Goal: Information Seeking & Learning: Compare options

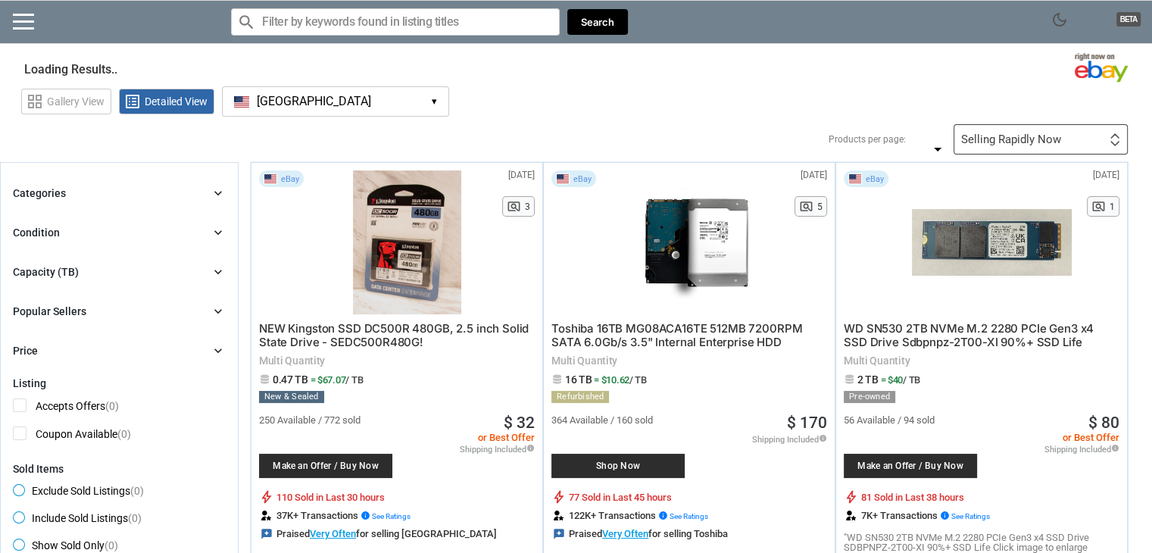
type input "*"
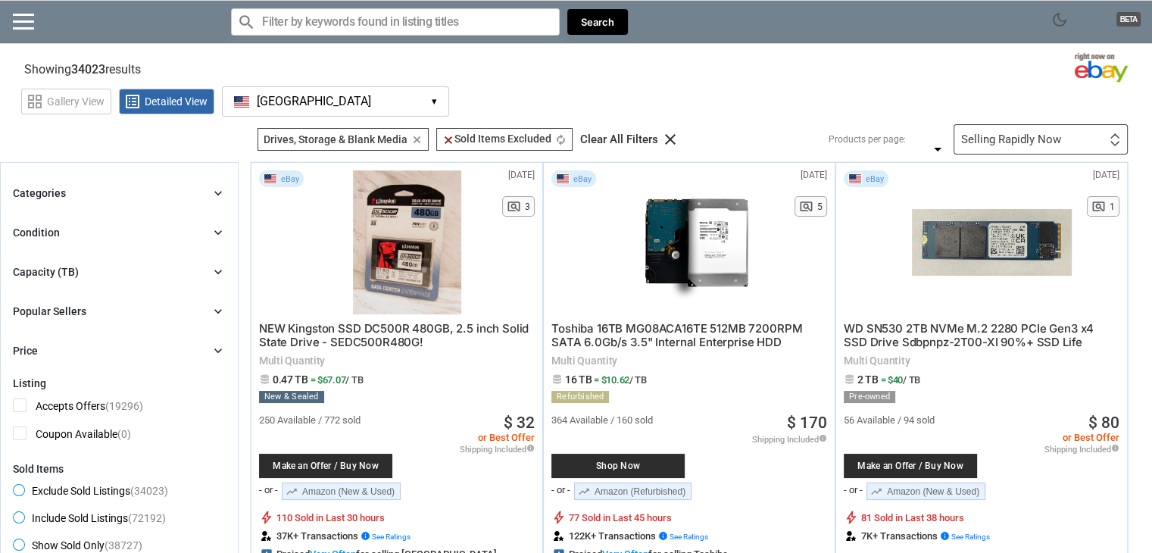
click at [114, 266] on div "Capacity (TB) chevron_right" at bounding box center [119, 272] width 213 height 18
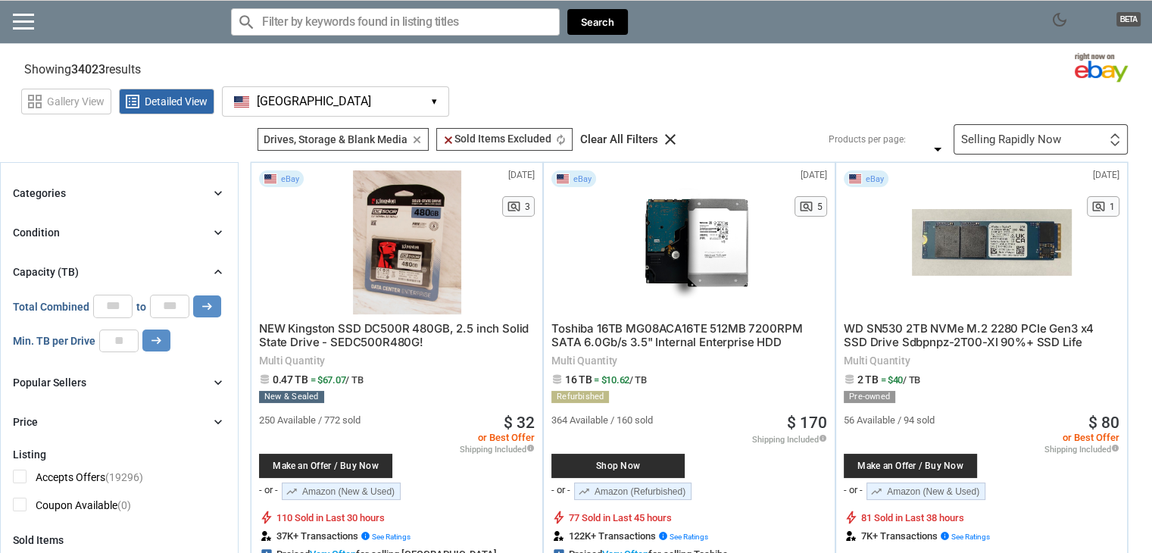
click at [89, 230] on div "Condition chevron_right" at bounding box center [119, 232] width 213 height 18
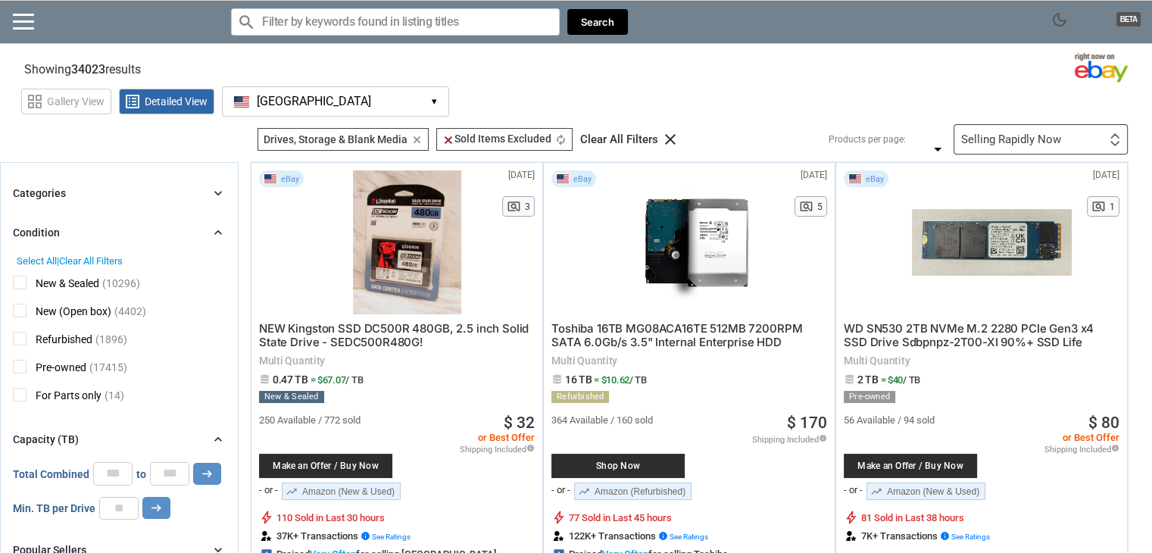
click at [89, 230] on div "Condition chevron_right" at bounding box center [119, 232] width 213 height 18
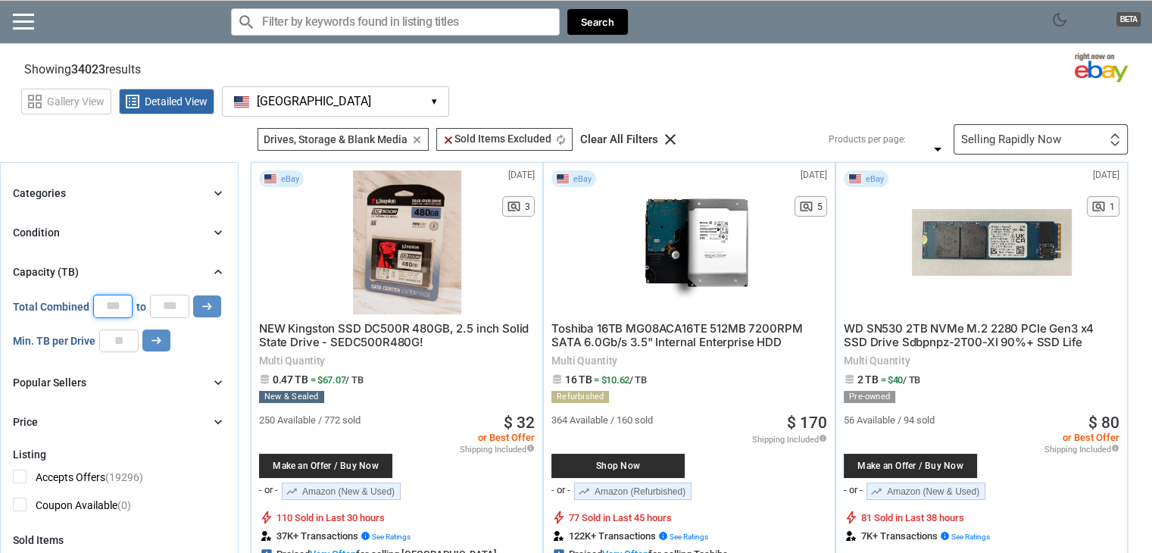
click at [114, 304] on input "*" at bounding box center [112, 306] width 39 height 23
drag, startPoint x: 110, startPoint y: 307, endPoint x: 95, endPoint y: 307, distance: 14.4
click at [95, 307] on input "*" at bounding box center [112, 306] width 39 height 23
drag, startPoint x: 117, startPoint y: 308, endPoint x: 104, endPoint y: 310, distance: 13.1
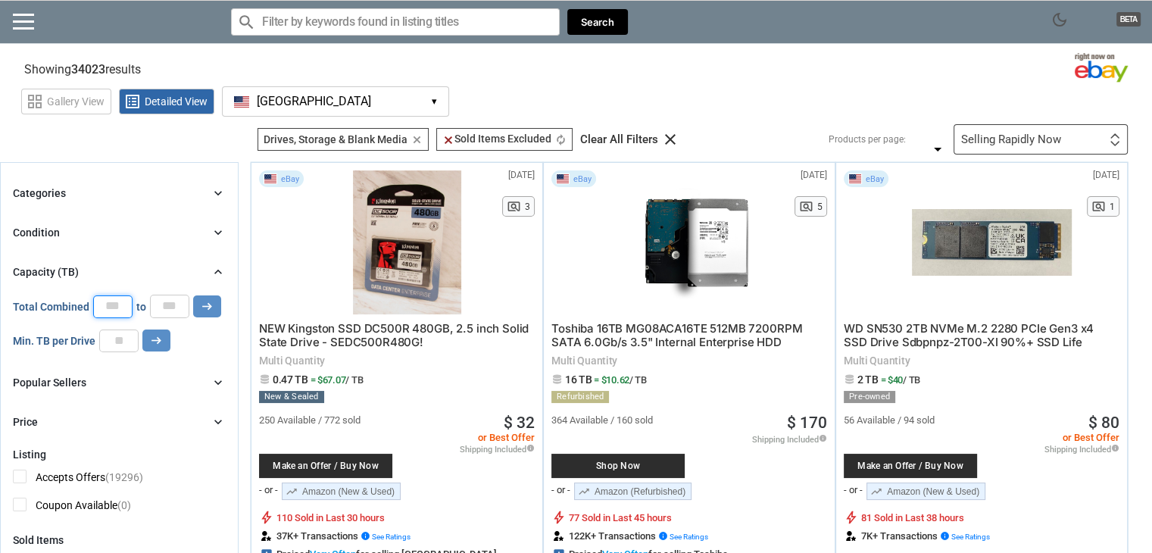
click at [104, 310] on input "*" at bounding box center [112, 306] width 39 height 23
type input "**"
drag, startPoint x: 176, startPoint y: 304, endPoint x: 145, endPoint y: 307, distance: 30.4
click at [145, 307] on div "Total Combined ** to * arrow_right_alt" at bounding box center [117, 306] width 208 height 23
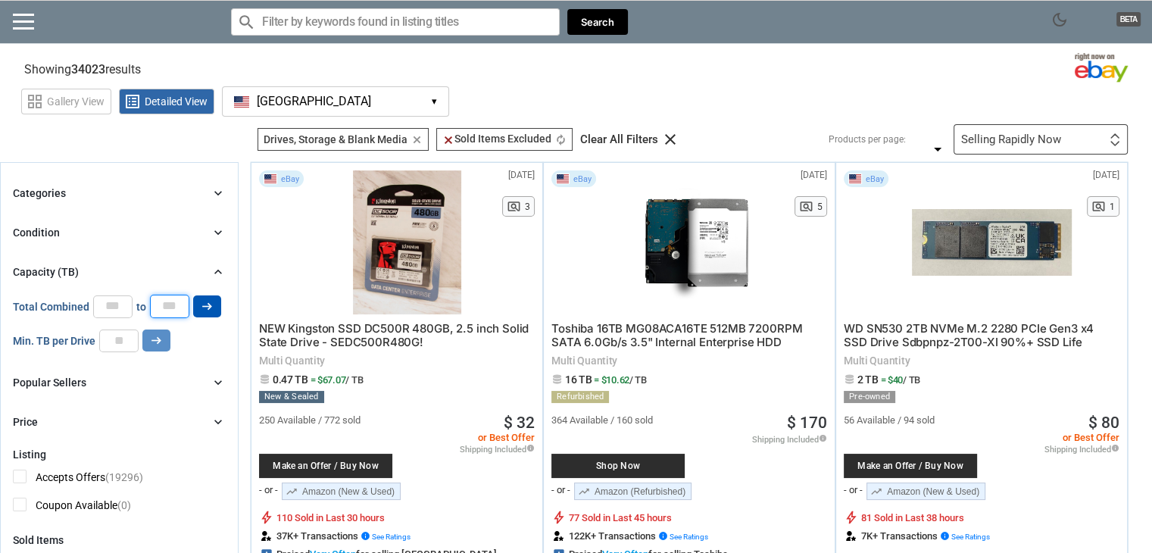
type input "**"
click at [200, 304] on icon "arrow_right_alt" at bounding box center [207, 306] width 14 height 14
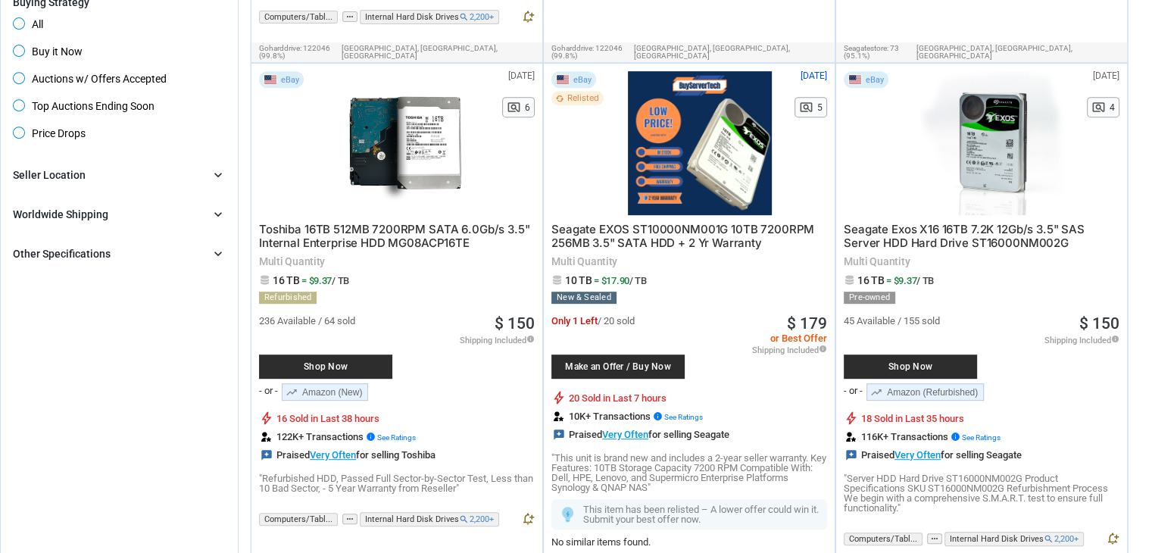
scroll to position [681, 0]
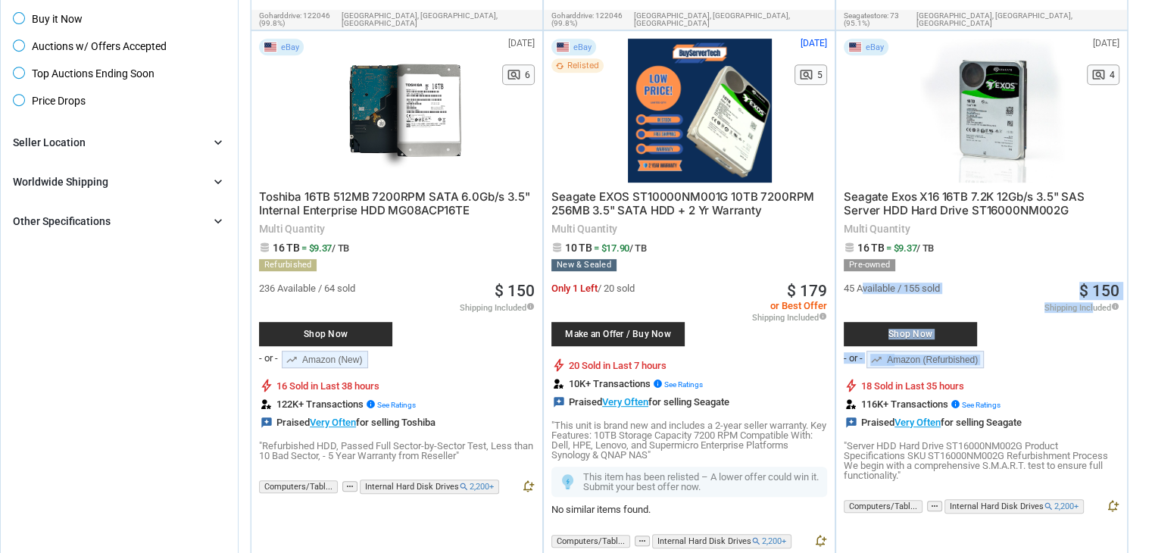
drag, startPoint x: 865, startPoint y: 273, endPoint x: 1090, endPoint y: 295, distance: 226.7
click at [1090, 295] on div "45 Available / 155 sold Shop Now - or - trending_up Amazon (Refurbished) B098R4…" at bounding box center [981, 322] width 276 height 103
click at [976, 283] on div "45 Available / 155 sold" at bounding box center [922, 288] width 159 height 10
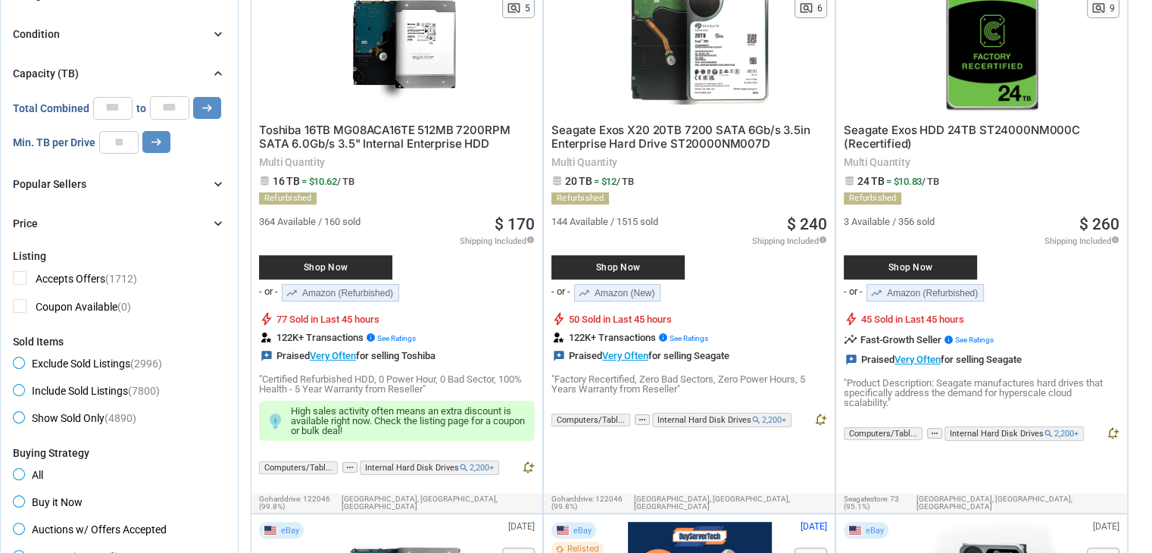
scroll to position [0, 0]
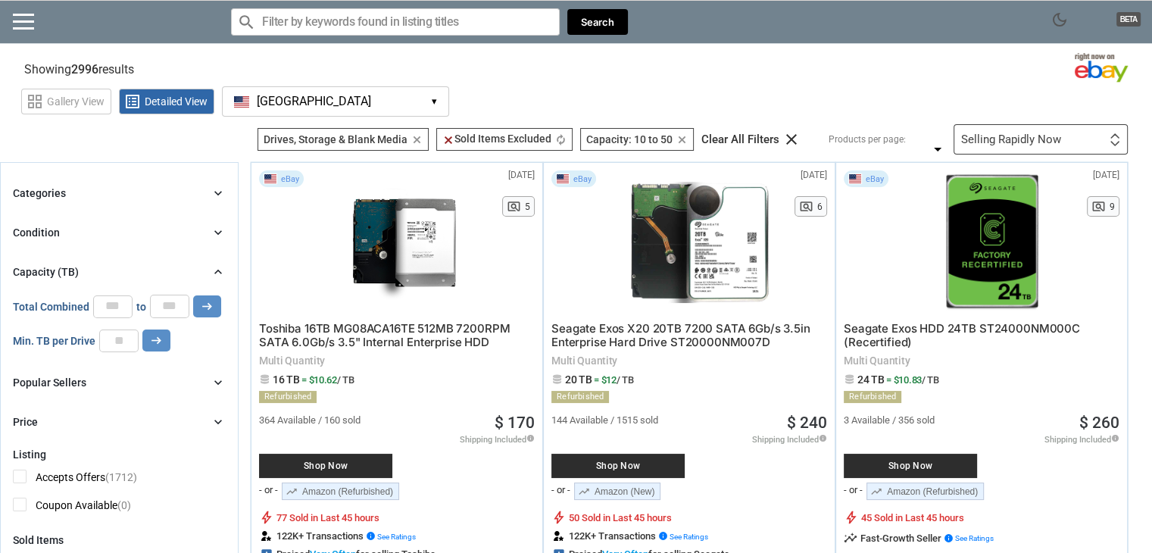
click at [1031, 142] on div "Selling Rapidly Now" at bounding box center [1011, 139] width 100 height 11
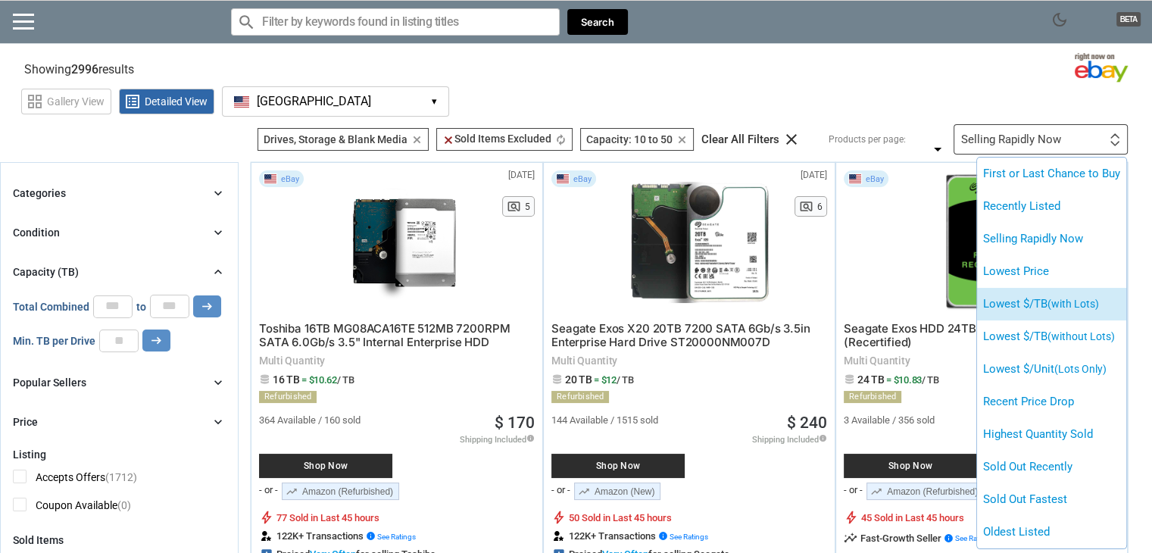
click at [1052, 304] on span "(with Lots)" at bounding box center [1072, 304] width 51 height 12
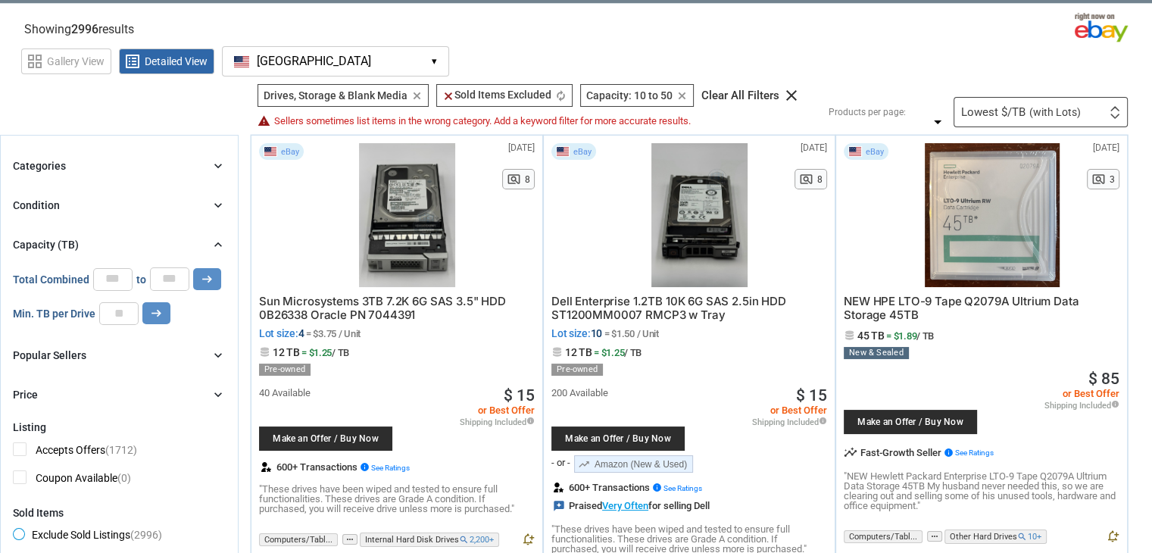
scroll to position [76, 0]
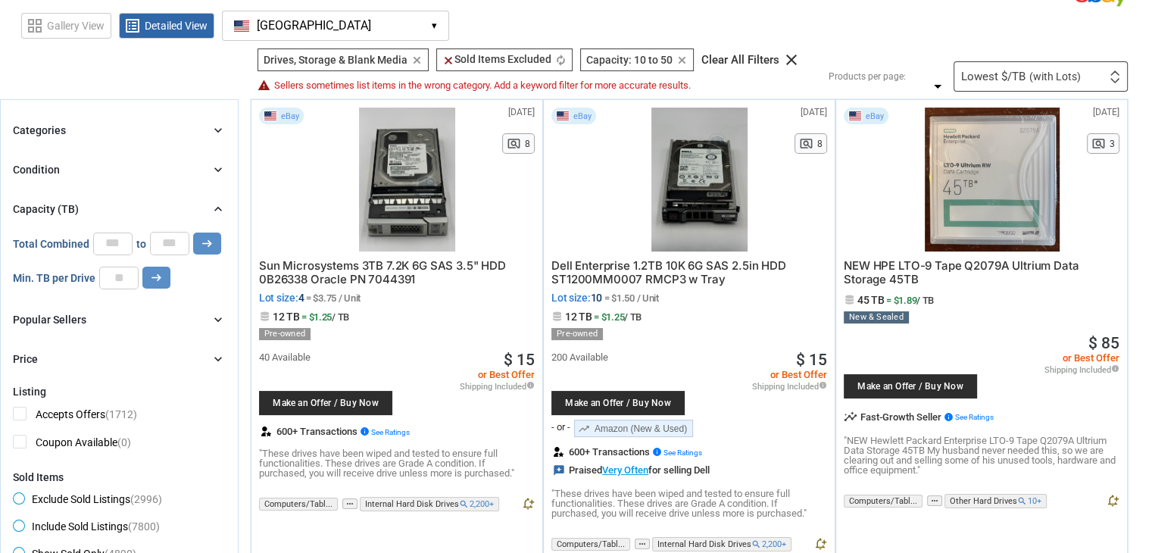
drag, startPoint x: 615, startPoint y: 295, endPoint x: 656, endPoint y: 313, distance: 45.4
click at [656, 313] on div "Dell Enterprise 1.2TB 10K 6G SAS 2.5in HDD ST1200MM0007 RMCP3 w Tray Lot size: …" at bounding box center [689, 384] width 276 height 267
click at [656, 313] on span "12 TB = $1.25 / TB" at bounding box center [689, 315] width 276 height 11
drag, startPoint x: 660, startPoint y: 312, endPoint x: 579, endPoint y: 297, distance: 82.4
click at [579, 297] on div "Dell Enterprise 1.2TB 10K 6G SAS 2.5in HDD ST1200MM0007 RMCP3 w Tray Lot size: …" at bounding box center [689, 384] width 276 height 267
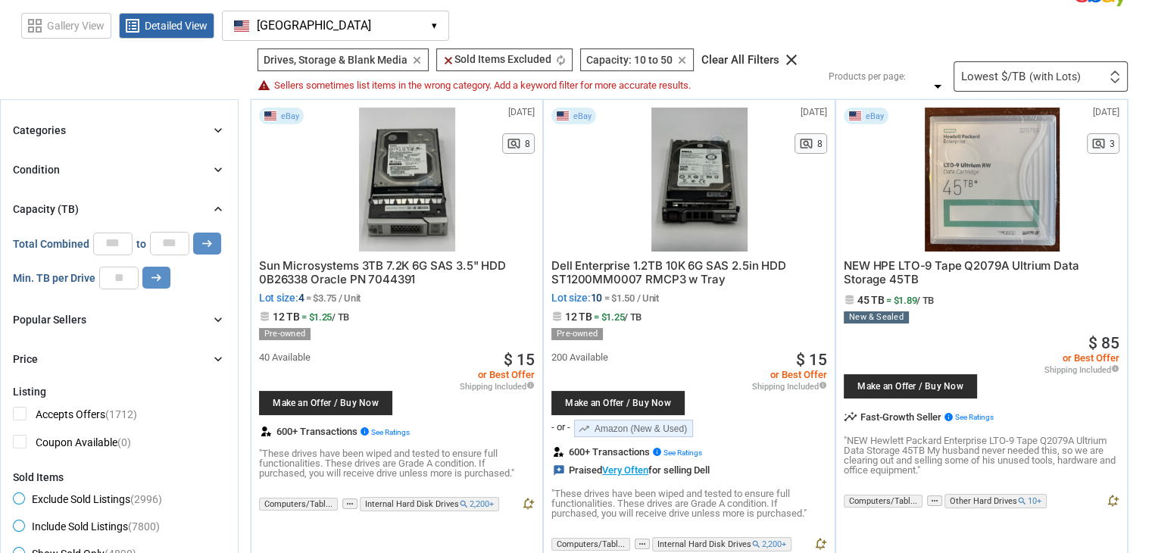
click at [673, 284] on span "Dell Enterprise 1.2TB 10K 6G SAS 2.5in HDD ST1200MM0007 RMCP3 w Tray" at bounding box center [668, 272] width 235 height 28
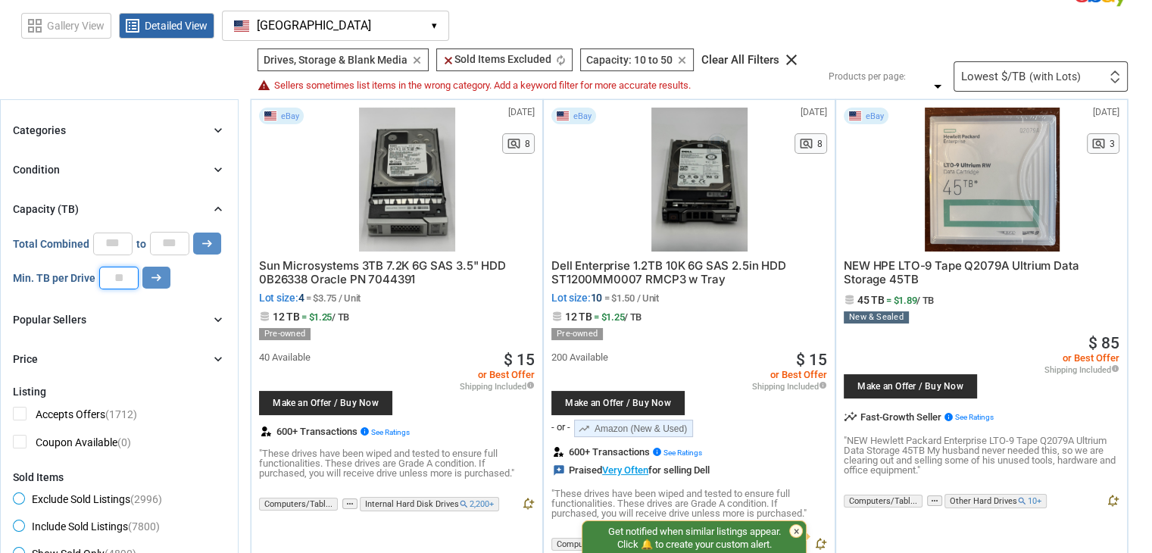
click at [129, 279] on input "number" at bounding box center [118, 278] width 39 height 23
type input "*"
click at [143, 281] on button "arrow_right_alt" at bounding box center [156, 278] width 28 height 22
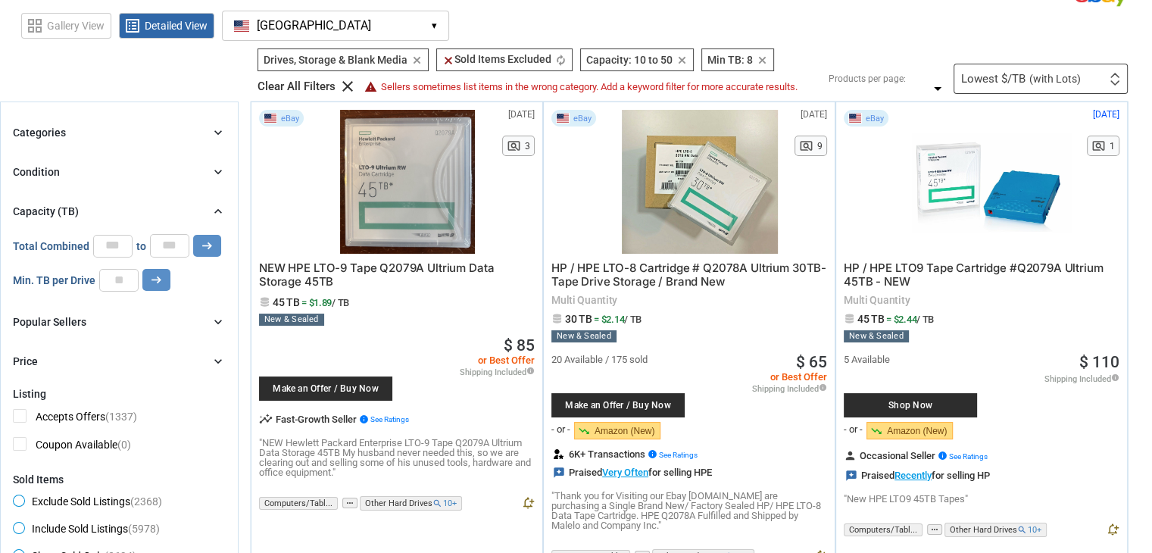
click at [85, 126] on div "Categories chevron_right" at bounding box center [119, 132] width 213 height 18
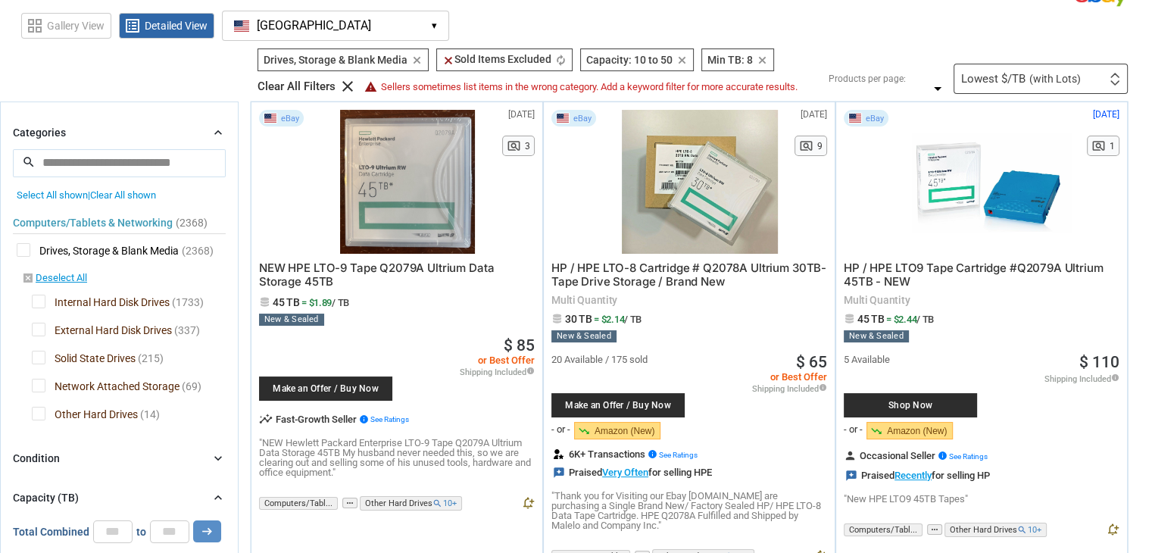
click at [85, 126] on div "Categories chevron_right" at bounding box center [119, 132] width 213 height 18
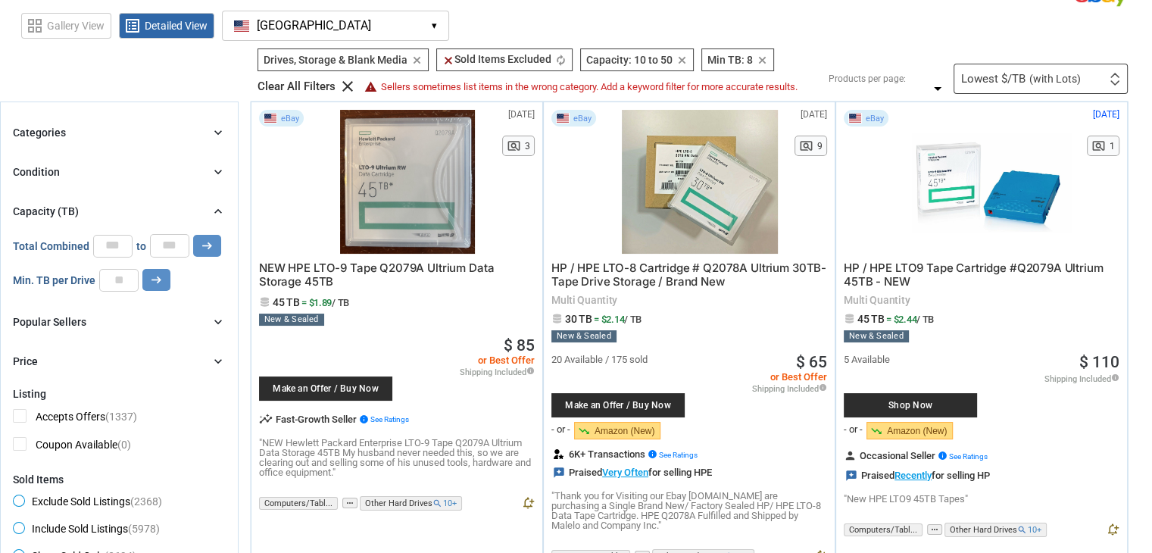
click at [85, 126] on div "Categories chevron_right" at bounding box center [119, 132] width 213 height 18
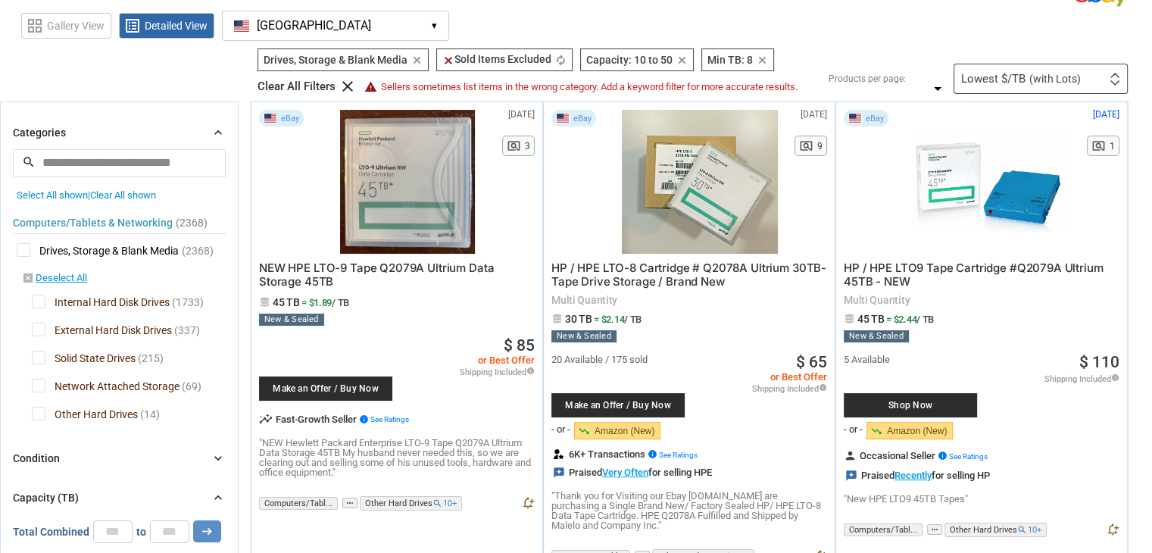
click at [41, 329] on span "External Hard Disk Drives" at bounding box center [102, 332] width 140 height 19
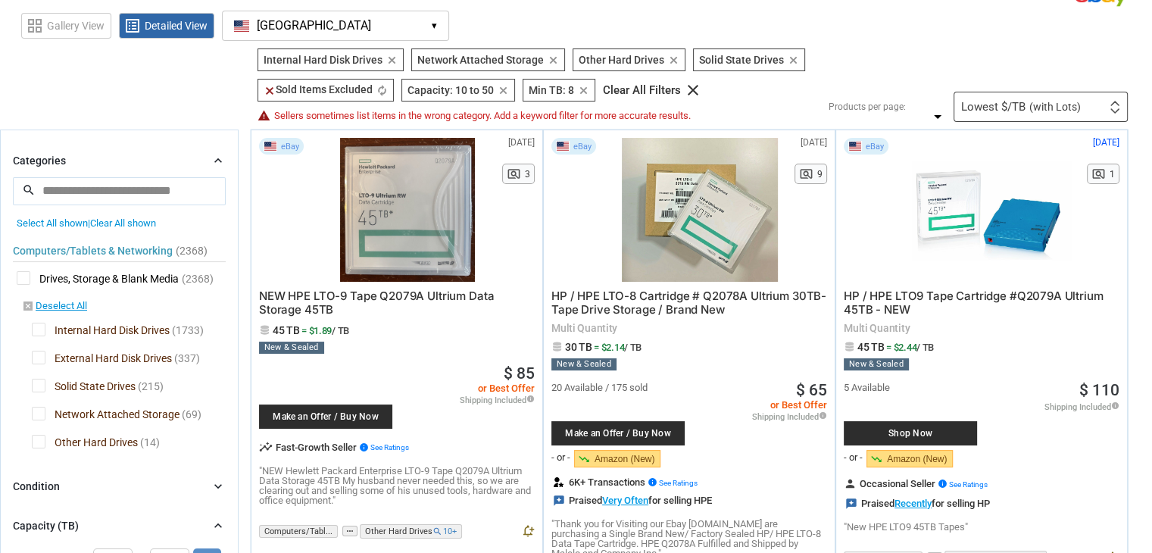
click at [39, 435] on span "Other Hard Drives" at bounding box center [85, 444] width 106 height 19
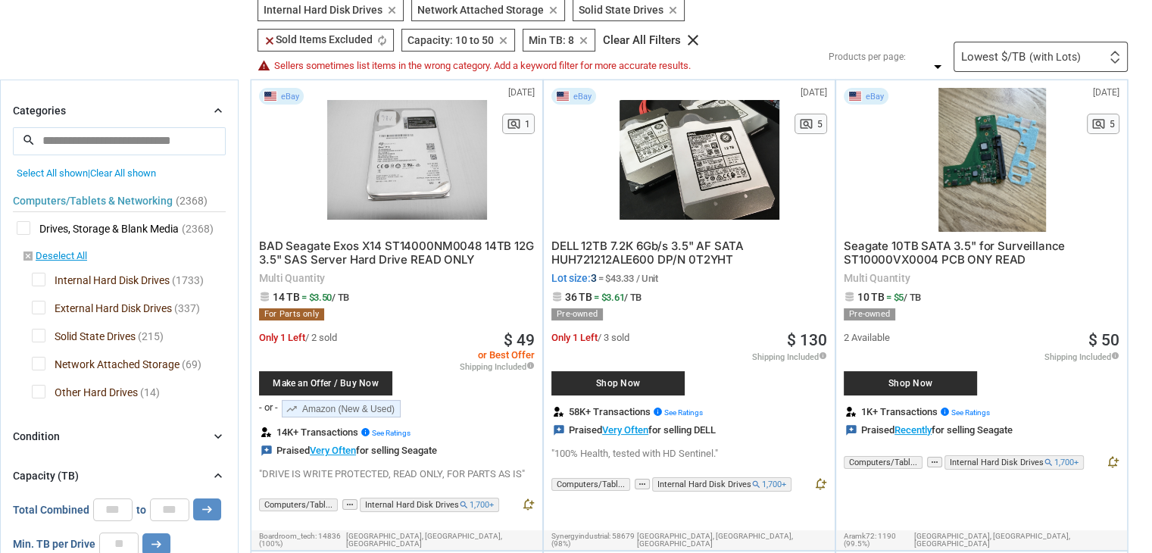
scroll to position [151, 0]
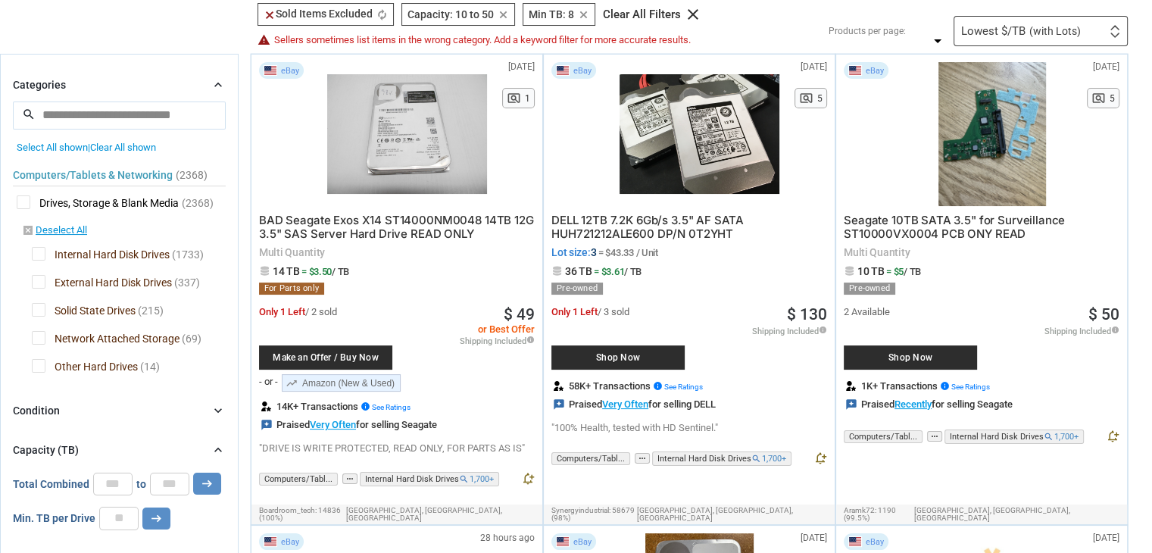
click at [769, 31] on div "Internal Hard Disk Drives Internal Hard Disk Drives clear Network Attached Stor…" at bounding box center [537, 9] width 567 height 73
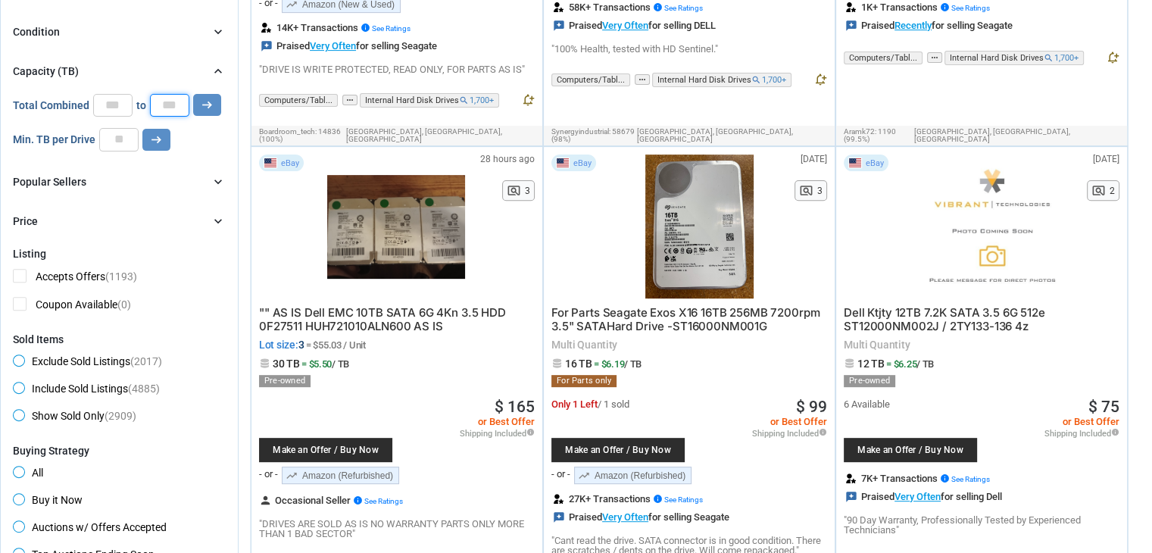
scroll to position [1, 0]
drag, startPoint x: 179, startPoint y: 113, endPoint x: 155, endPoint y: 112, distance: 23.5
click at [155, 112] on input "**" at bounding box center [169, 105] width 39 height 23
type input "***"
click at [195, 101] on button "arrow_right_alt" at bounding box center [206, 105] width 28 height 22
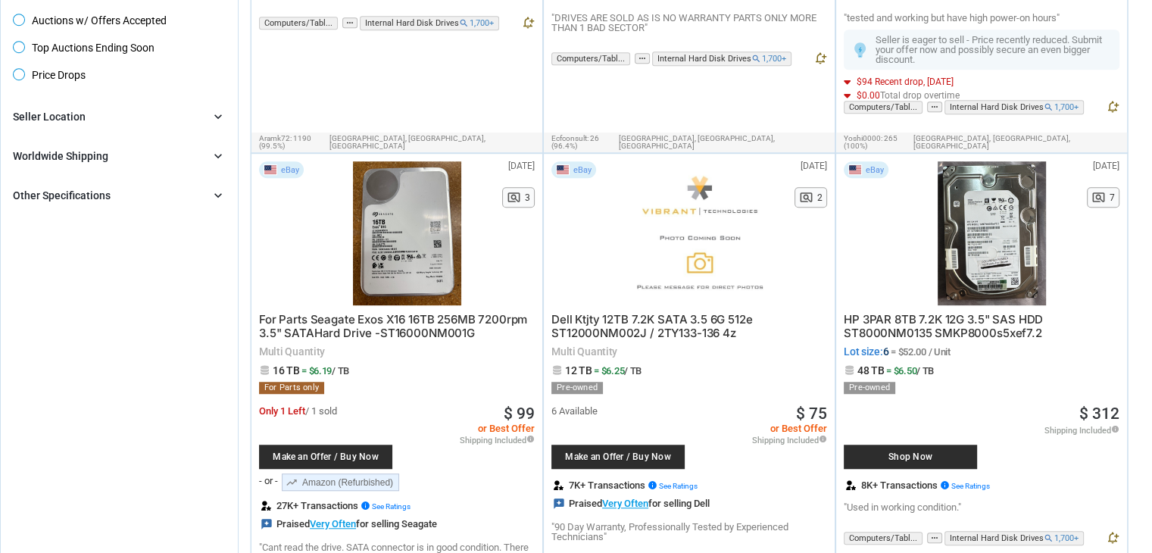
scroll to position [1060, 0]
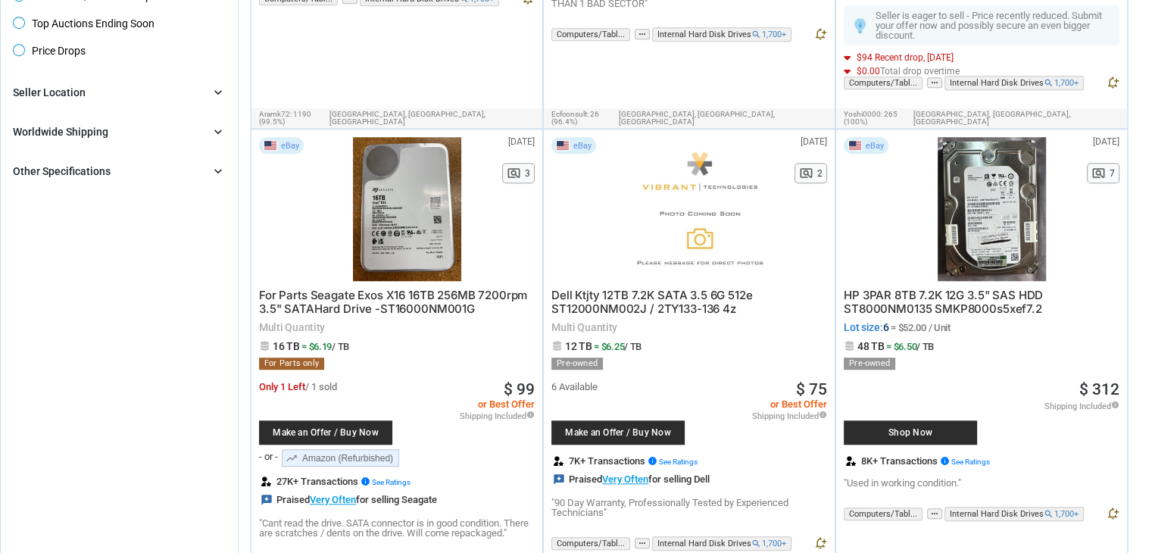
drag, startPoint x: 959, startPoint y: 357, endPoint x: 1042, endPoint y: 337, distance: 85.0
click at [1041, 337] on div "HP 3PAR 8TB 7.2K 12G 3.5" SAS HDD ST8000NM0135 SMKP8000s5xef7.2 Lot size: 6 = $…" at bounding box center [981, 384] width 276 height 207
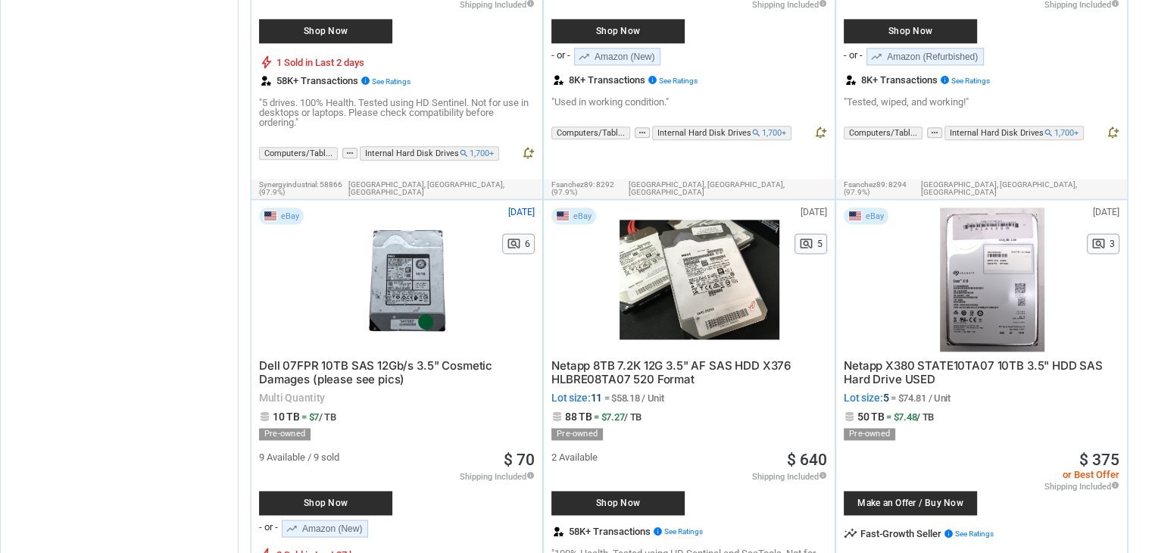
scroll to position [1969, 0]
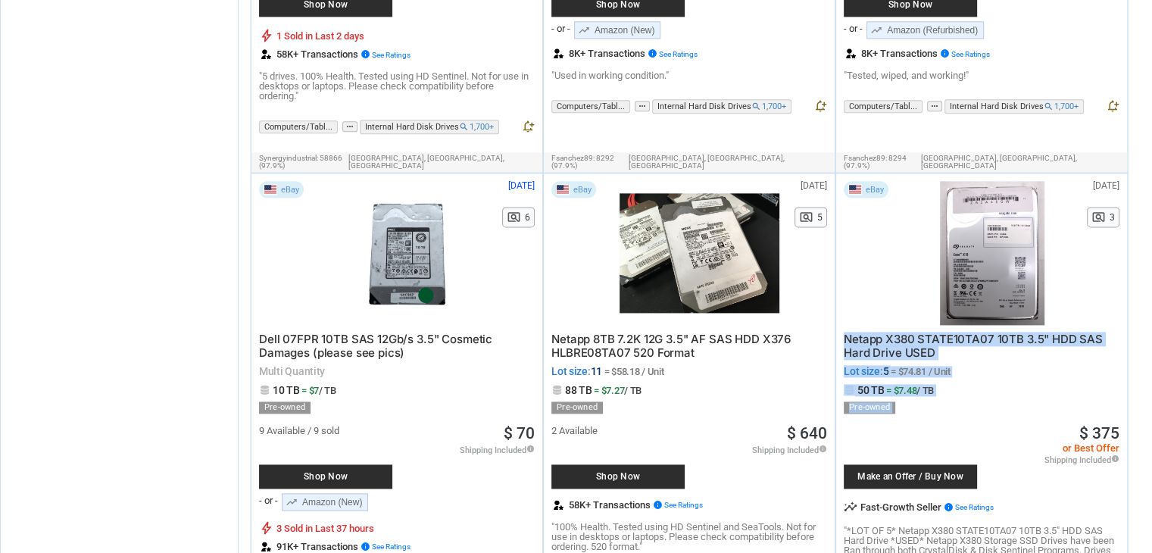
drag, startPoint x: 941, startPoint y: 398, endPoint x: 847, endPoint y: 292, distance: 141.6
click at [837, 302] on div "eBay [DATE] N/A pageview 3 Netapp X380 STATE10TA07 10TB 3.5" HDD SAS Hard Drive…" at bounding box center [981, 399] width 291 height 453
click at [963, 384] on span "50 TB = $7.48 / TB" at bounding box center [981, 389] width 276 height 11
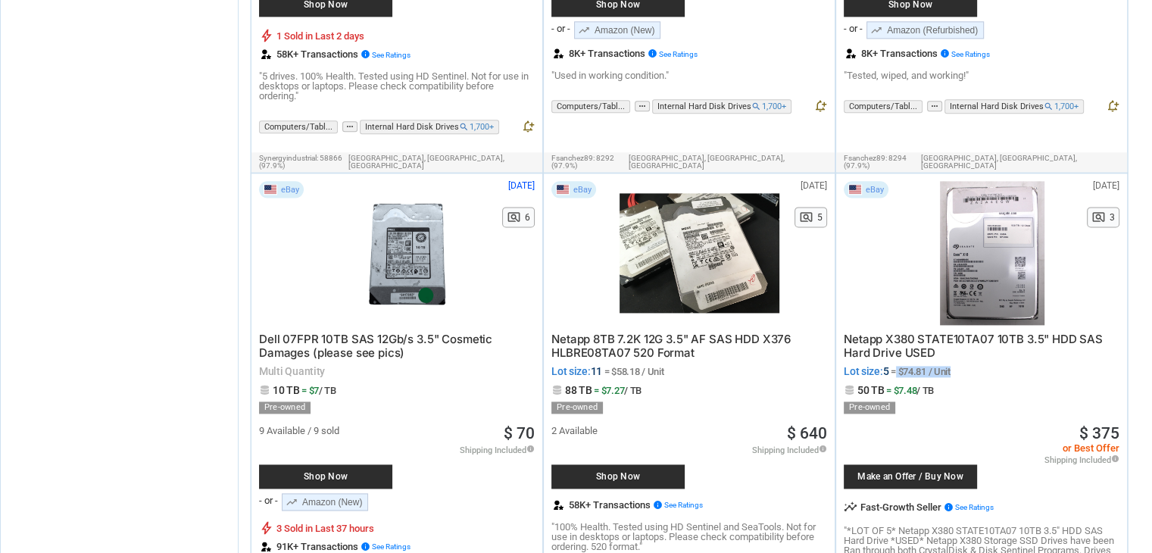
drag, startPoint x: 953, startPoint y: 343, endPoint x: 895, endPoint y: 346, distance: 58.4
click at [895, 366] on span "Lot size: 5 = $74.81 / Unit" at bounding box center [981, 371] width 276 height 11
click at [931, 366] on span "= $74.81 / Unit" at bounding box center [920, 371] width 60 height 11
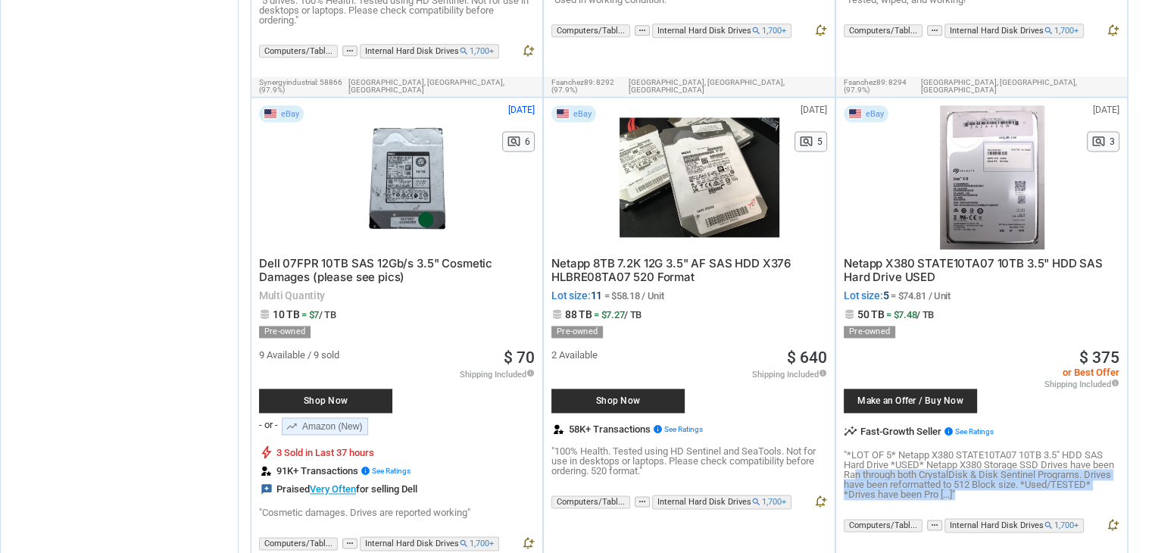
drag, startPoint x: 859, startPoint y: 449, endPoint x: 1002, endPoint y: 466, distance: 144.8
click at [1002, 466] on p ""*LOT OF 5* Netapp X380 STATE10TA07 10TB 3.5" HDD SAS Hard Drive *USED* Netapp …" at bounding box center [981, 474] width 276 height 49
drag, startPoint x: 974, startPoint y: 466, endPoint x: 854, endPoint y: 428, distance: 125.5
click at [854, 450] on p ""*LOT OF 5* Netapp X380 STATE10TA07 10TB 3.5" HDD SAS Hard Drive *USED* Netapp …" at bounding box center [981, 474] width 276 height 49
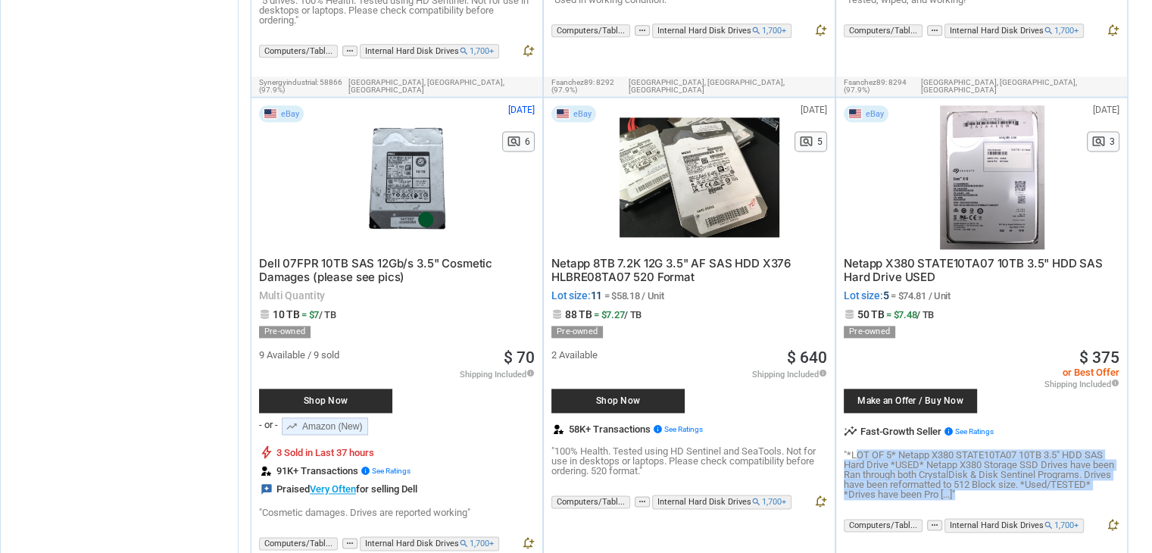
click at [854, 450] on p ""*LOT OF 5* Netapp X380 STATE10TA07 10TB 3.5" HDD SAS Hard Drive *USED* Netapp …" at bounding box center [981, 474] width 276 height 49
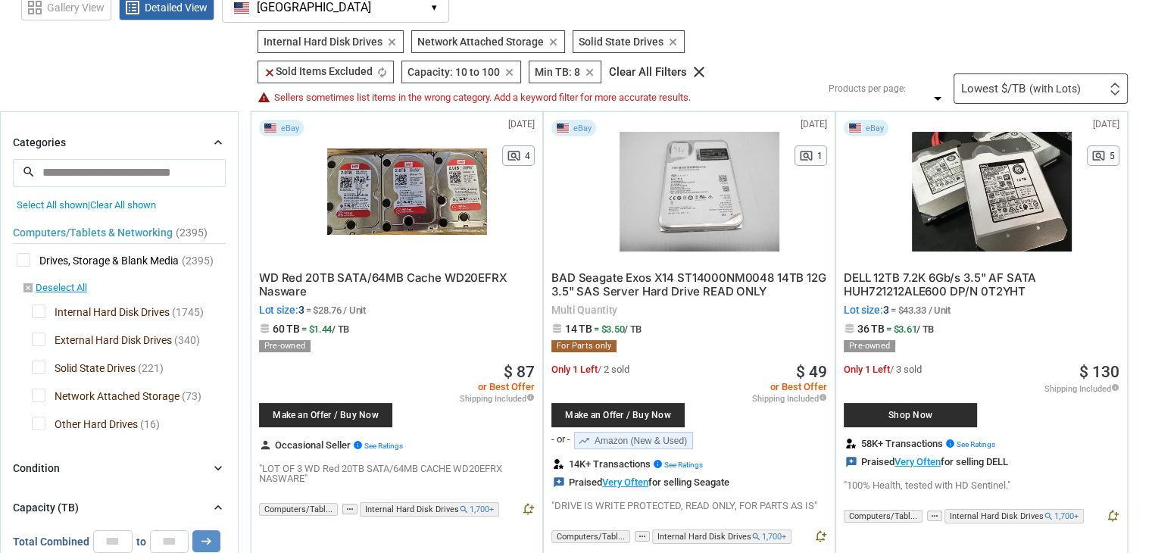
scroll to position [76, 0]
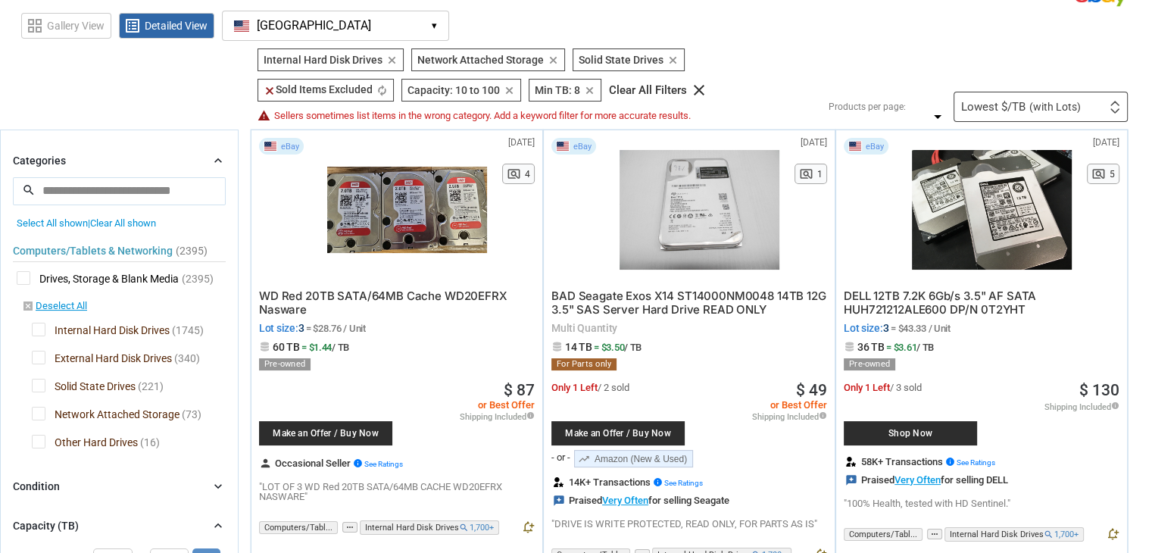
click at [59, 478] on div "Condition chevron_right" at bounding box center [119, 486] width 213 height 18
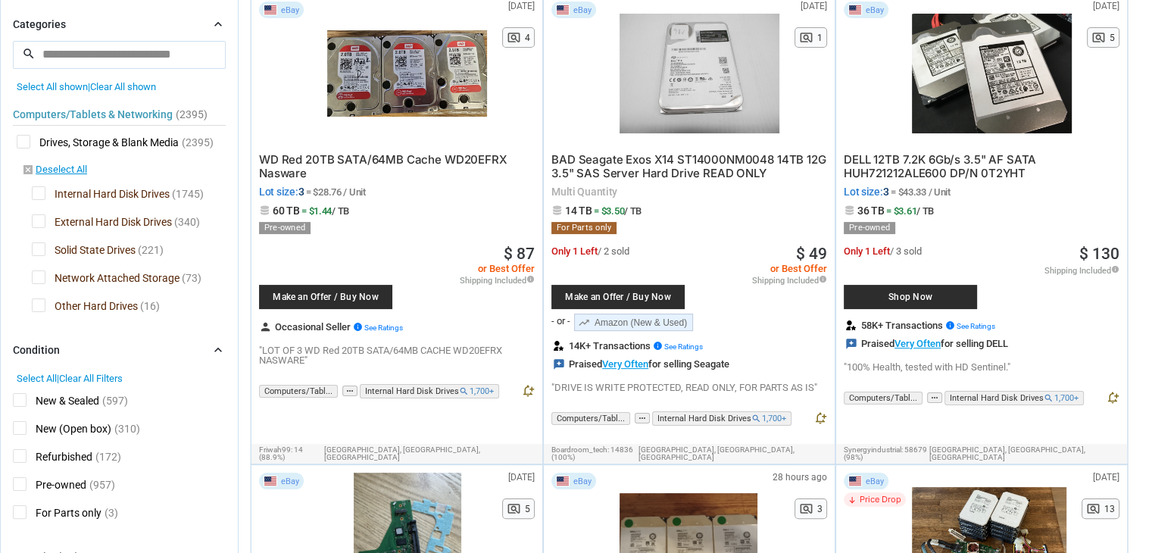
scroll to position [227, 0]
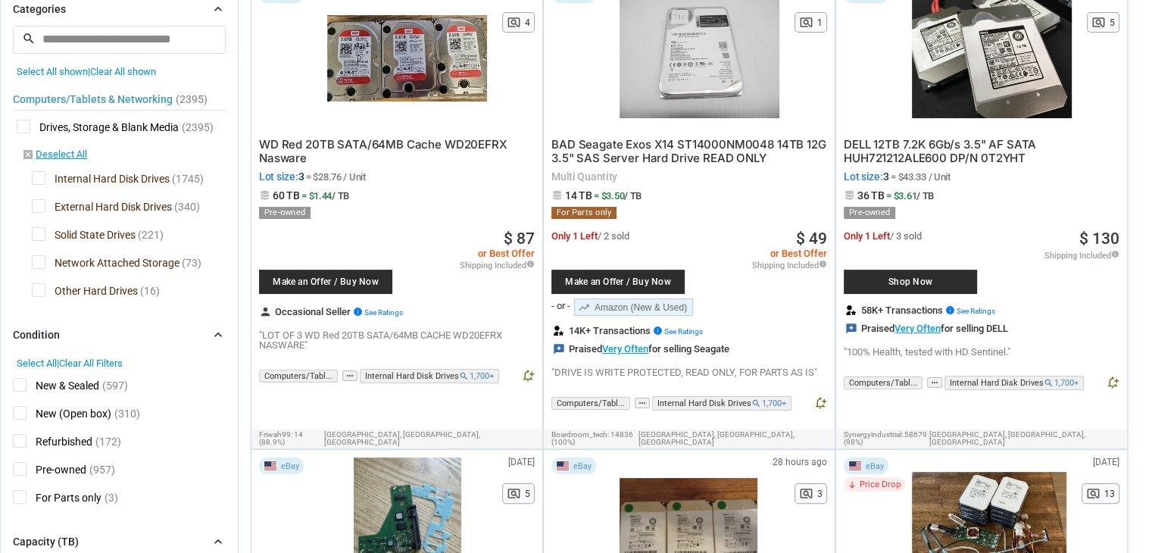
click at [27, 385] on span "New & Sealed" at bounding box center [56, 387] width 86 height 19
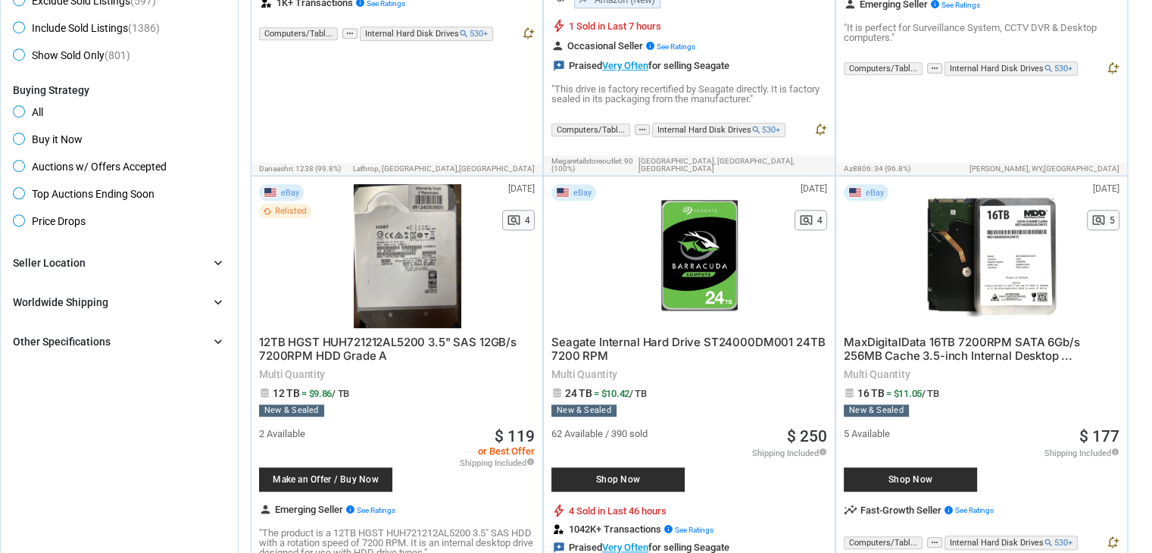
scroll to position [1060, 0]
drag, startPoint x: 554, startPoint y: 425, endPoint x: 650, endPoint y: 413, distance: 96.9
click at [650, 416] on div "62 Available / 390 sold Shop Now $ 250 Shipping Included info Free Shipping! Sh…" at bounding box center [689, 457] width 276 height 83
click at [627, 428] on span "62 Available / 390 sold" at bounding box center [599, 433] width 96 height 10
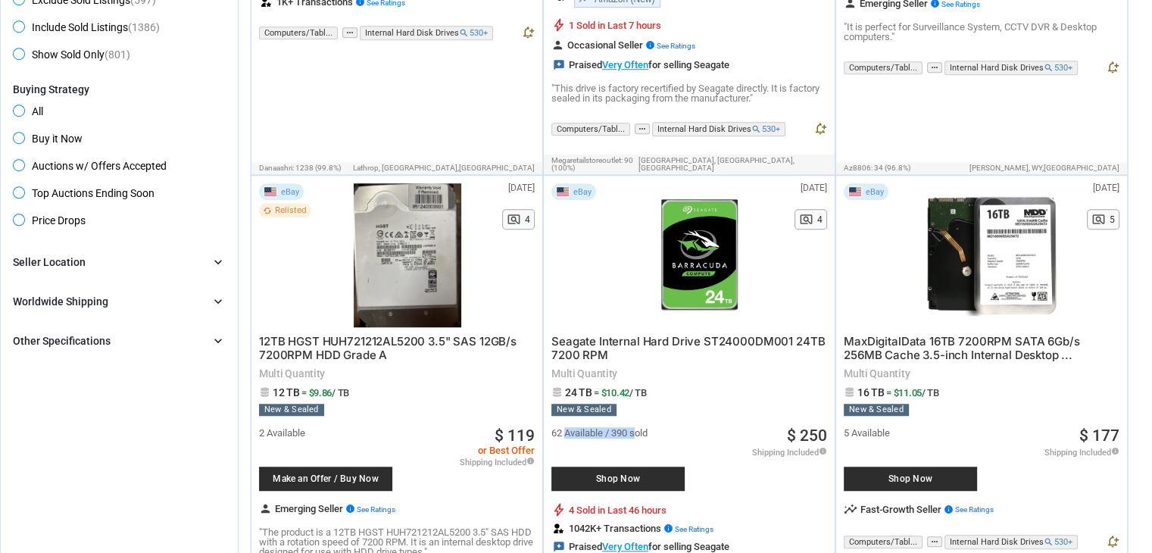
drag, startPoint x: 630, startPoint y: 418, endPoint x: 564, endPoint y: 422, distance: 66.0
click at [564, 428] on span "62 Available / 390 sold" at bounding box center [599, 433] width 96 height 10
click at [606, 428] on span "62 Available / 390 sold" at bounding box center [599, 433] width 96 height 10
drag, startPoint x: 580, startPoint y: 381, endPoint x: 628, endPoint y: 374, distance: 48.9
click at [628, 374] on div "Seagate Internal Hard Drive ST24000DM001 24TB 7200 RPM Multi Quantity 24 TB = $…" at bounding box center [689, 460] width 276 height 267
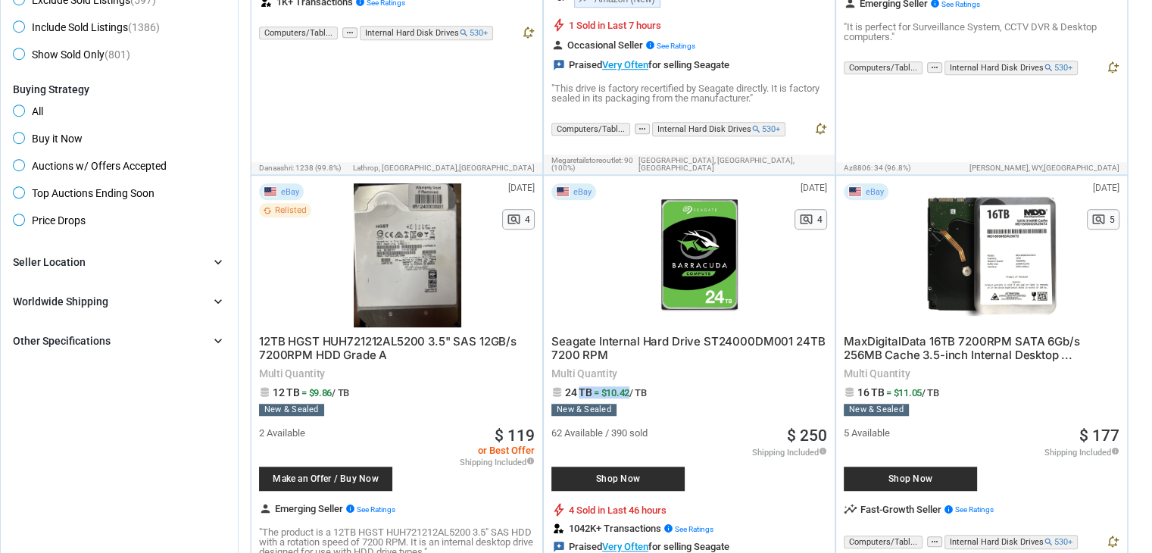
click at [614, 387] on span "= $10.42 / TB" at bounding box center [620, 392] width 53 height 11
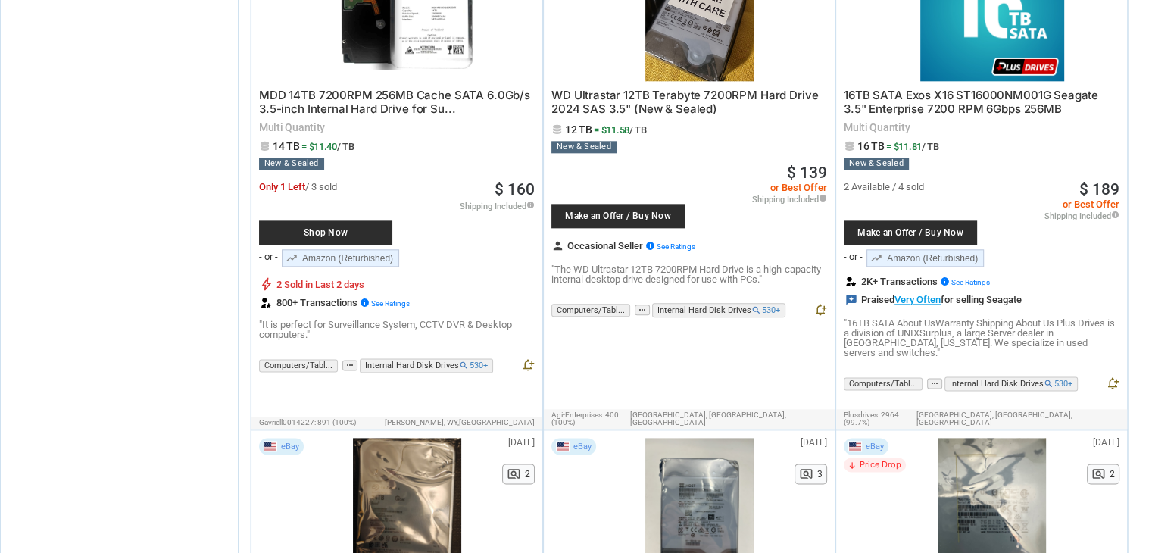
scroll to position [2044, 0]
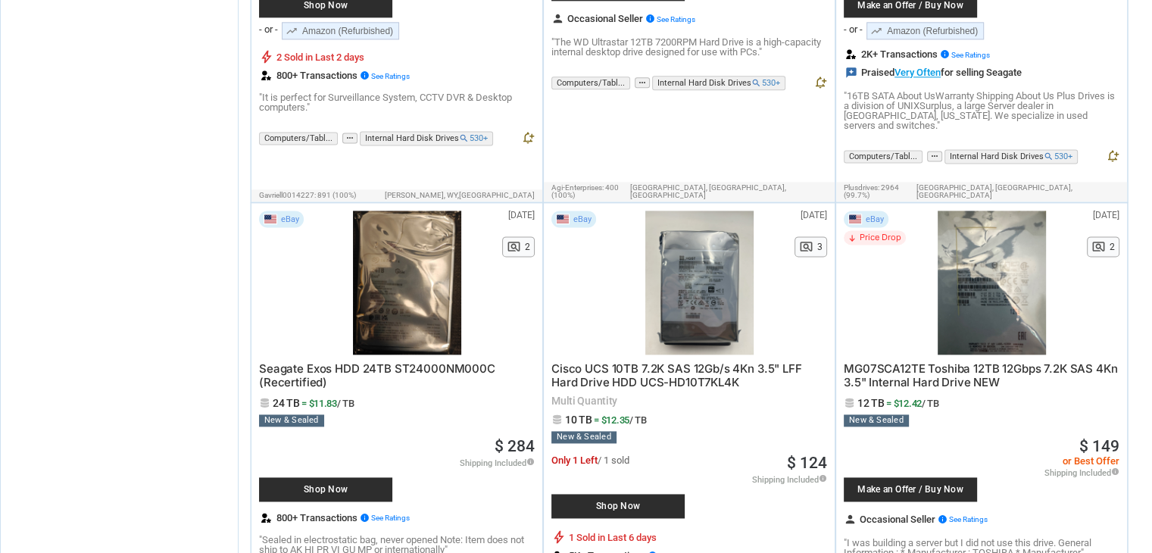
drag, startPoint x: 273, startPoint y: 366, endPoint x: 364, endPoint y: 367, distance: 91.6
click at [364, 397] on span "24 TB = $11.83 / TB" at bounding box center [397, 402] width 276 height 11
drag, startPoint x: 345, startPoint y: 367, endPoint x: 291, endPoint y: 370, distance: 53.8
click at [291, 397] on span "24 TB = $11.83 / TB" at bounding box center [397, 402] width 276 height 11
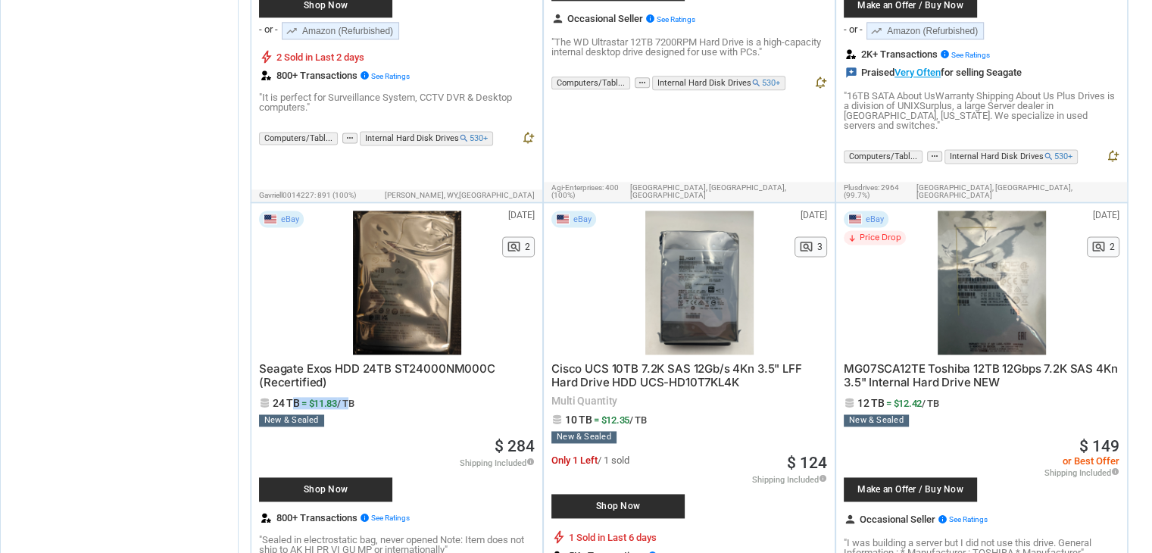
click at [291, 397] on span "24 TB" at bounding box center [286, 403] width 27 height 12
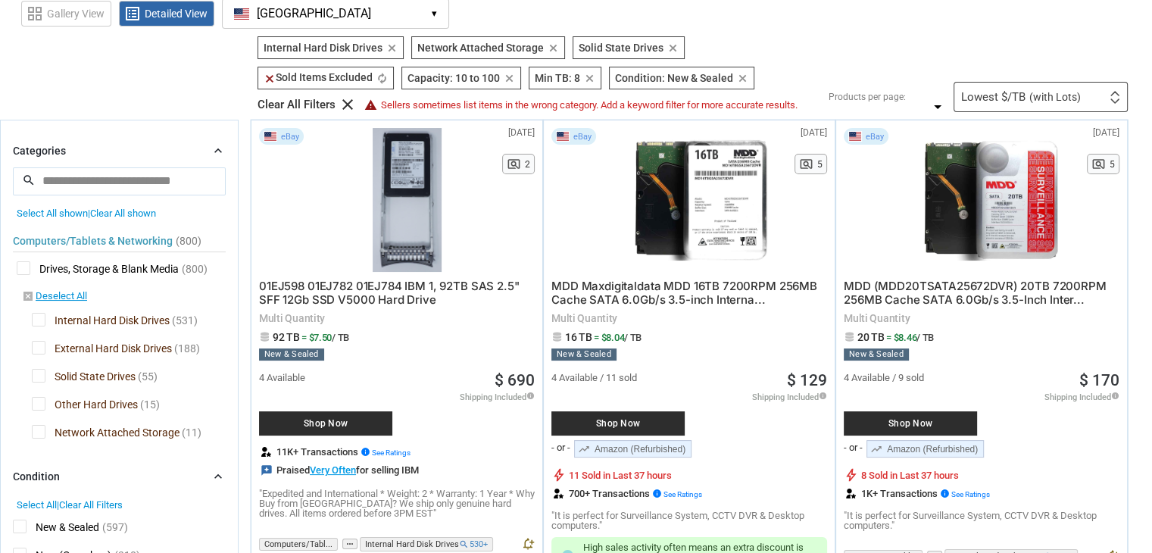
scroll to position [0, 0]
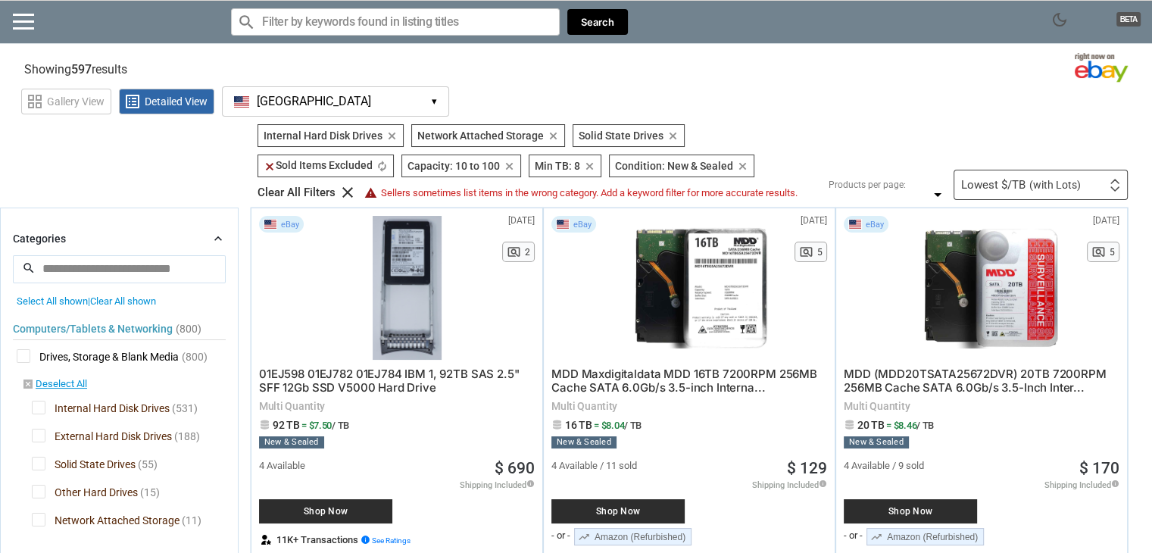
click at [351, 23] on input "Search for models" at bounding box center [395, 21] width 329 height 27
type input "smart"
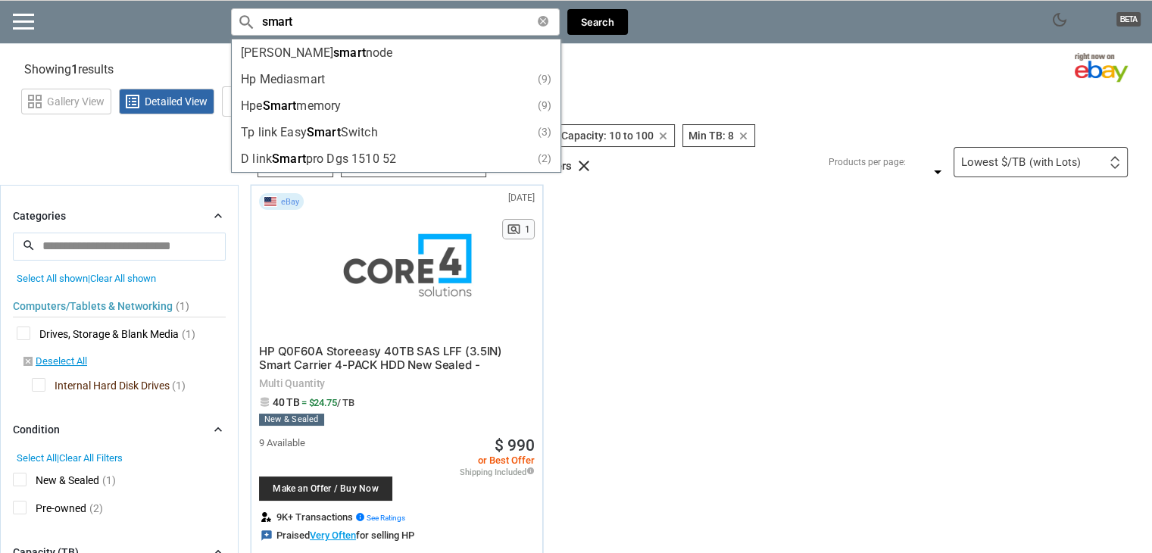
scroll to position [1, 0]
drag, startPoint x: 309, startPoint y: 23, endPoint x: 223, endPoint y: 27, distance: 85.6
click at [223, 27] on div "dark_mode BETA search Filter by keyword search smart clear [PERSON_NAME] smart …" at bounding box center [576, 22] width 1152 height 44
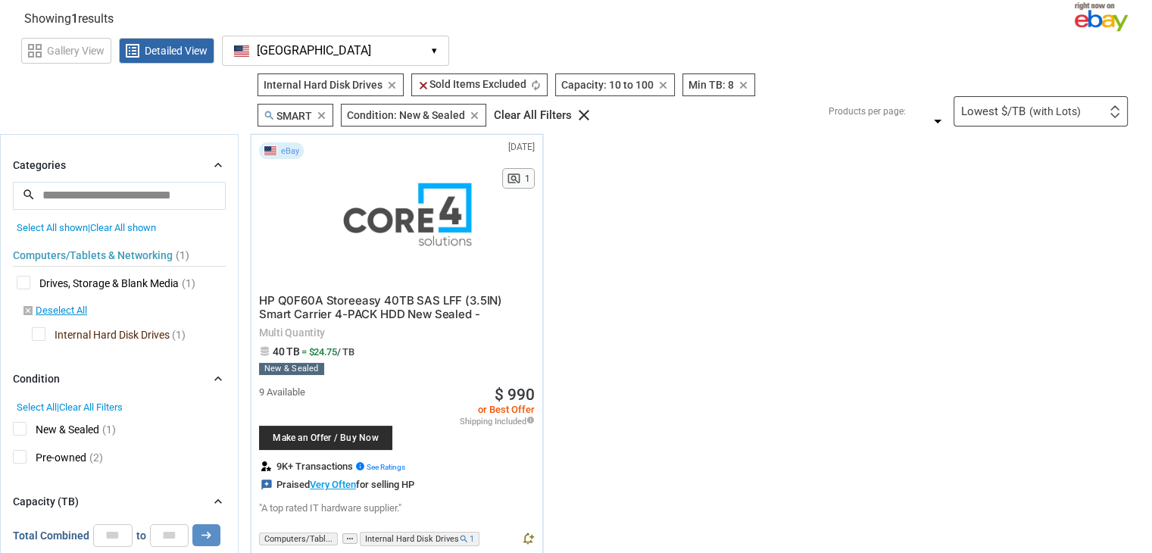
scroll to position [76, 0]
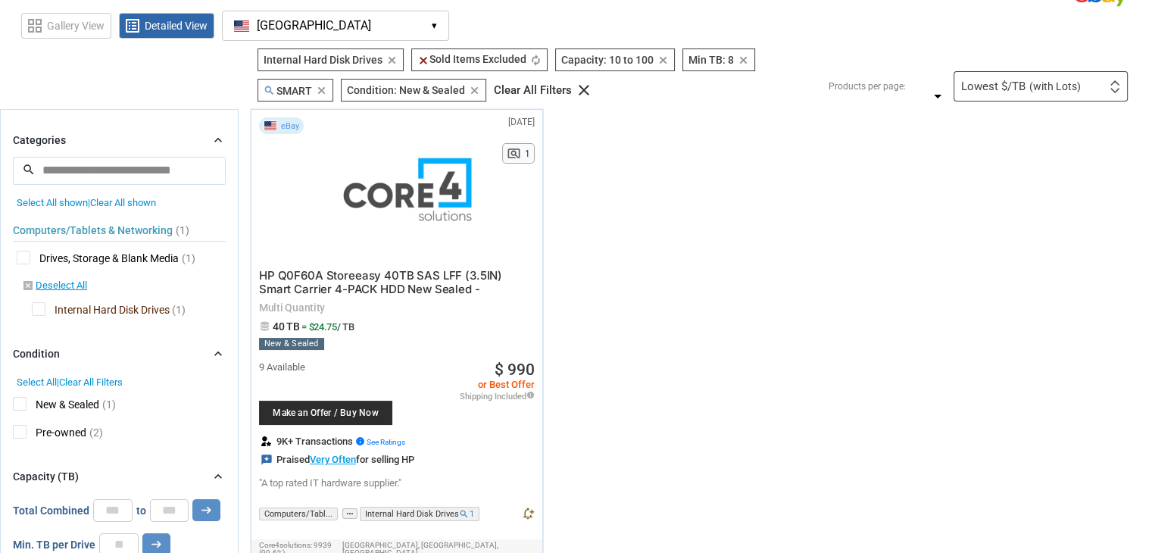
drag, startPoint x: 23, startPoint y: 429, endPoint x: 42, endPoint y: 427, distance: 19.7
click at [23, 429] on span "Pre-owned" at bounding box center [49, 434] width 73 height 19
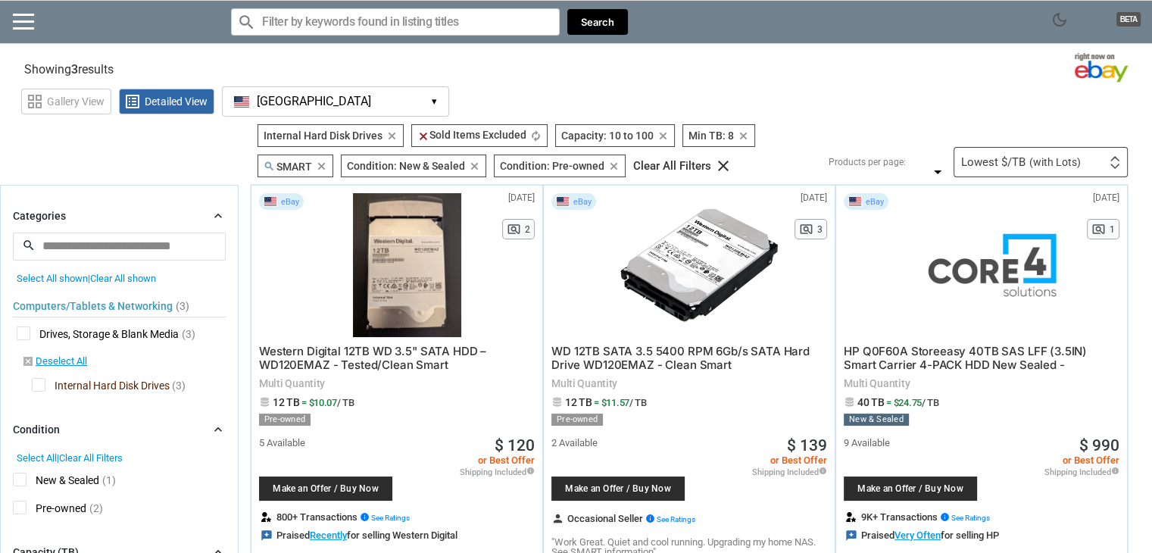
click at [472, 26] on input "Search for models" at bounding box center [395, 21] width 329 height 27
click at [622, 19] on button "Search" at bounding box center [597, 22] width 61 height 26
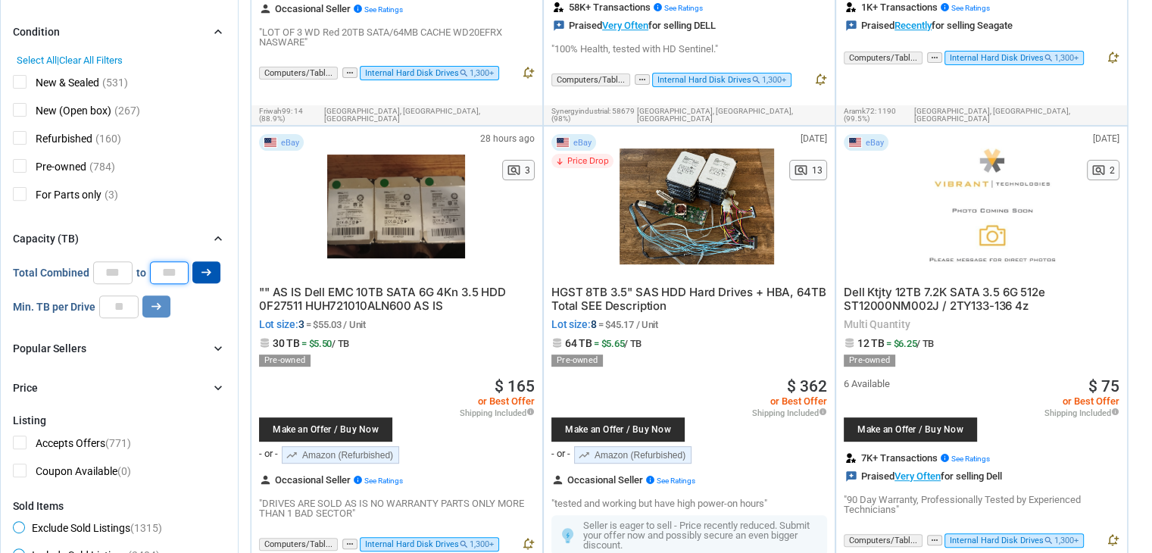
scroll to position [1, 0]
drag, startPoint x: 158, startPoint y: 276, endPoint x: 198, endPoint y: 276, distance: 39.4
click at [198, 276] on div "Total Combined ** to *** arrow_right_alt" at bounding box center [116, 272] width 207 height 23
type input "***"
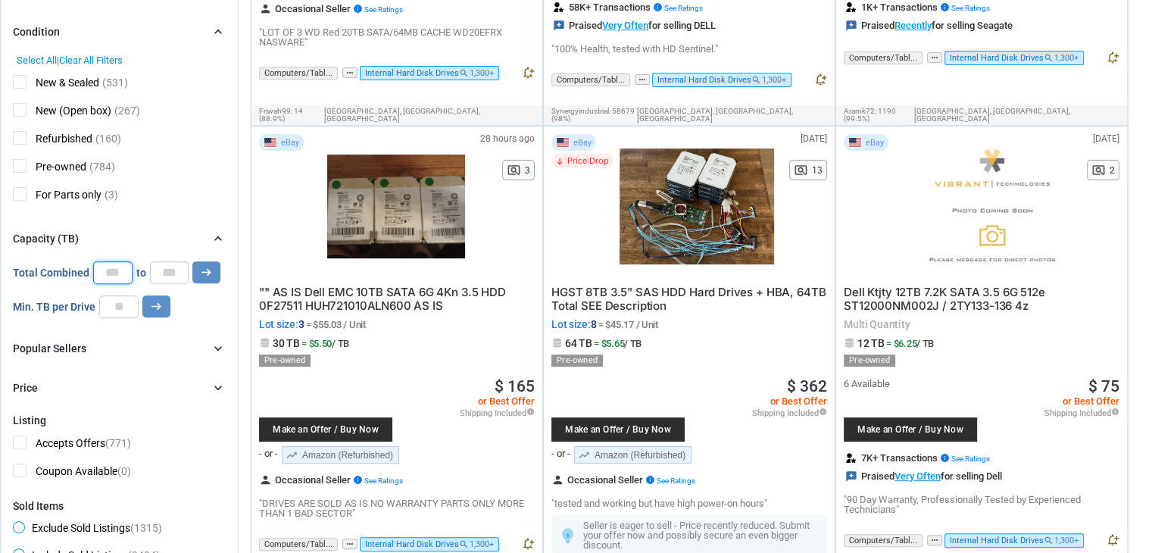
drag, startPoint x: 124, startPoint y: 275, endPoint x: 106, endPoint y: 275, distance: 18.2
click at [106, 275] on input "**" at bounding box center [112, 272] width 39 height 23
type input "**"
click at [210, 275] on icon "arrow_right_alt" at bounding box center [206, 272] width 14 height 14
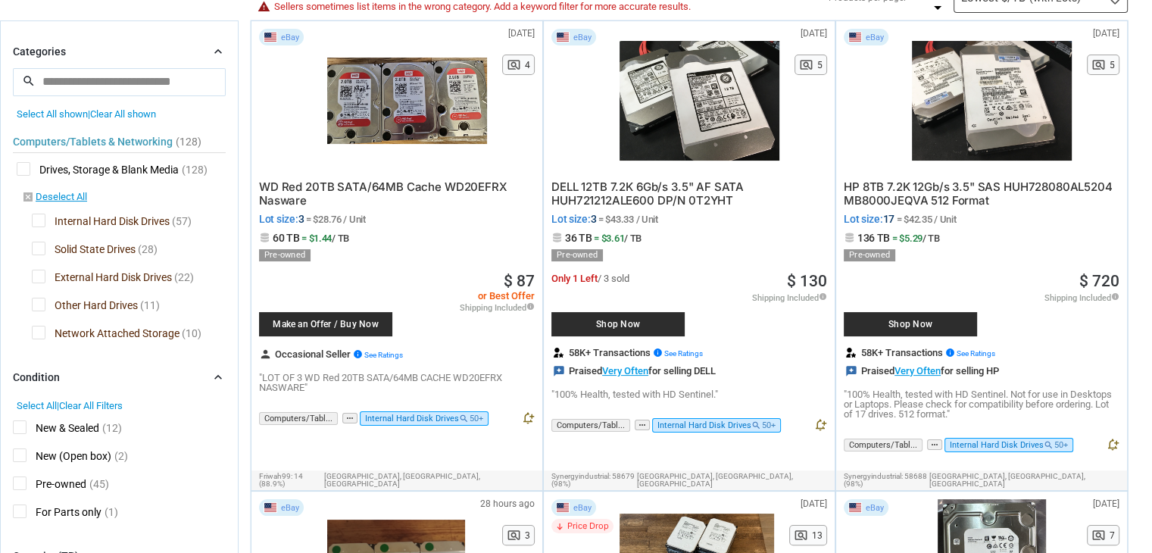
scroll to position [151, 0]
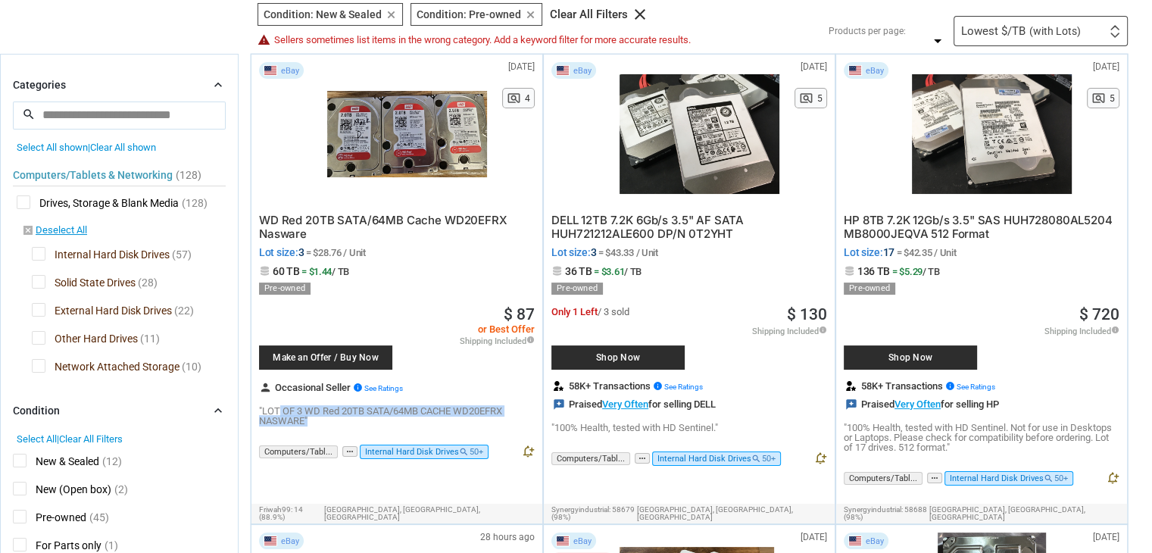
drag, startPoint x: 279, startPoint y: 407, endPoint x: 330, endPoint y: 422, distance: 53.7
click at [330, 422] on p ""LOT OF 3 WD Red 20TB SATA/64MB CACHE WD20EFRX NASWARE"" at bounding box center [397, 416] width 276 height 20
drag, startPoint x: 303, startPoint y: 421, endPoint x: 280, endPoint y: 407, distance: 26.9
click at [280, 407] on p ""LOT OF 3 WD Red 20TB SATA/64MB CACHE WD20EFRX NASWARE"" at bounding box center [397, 416] width 276 height 20
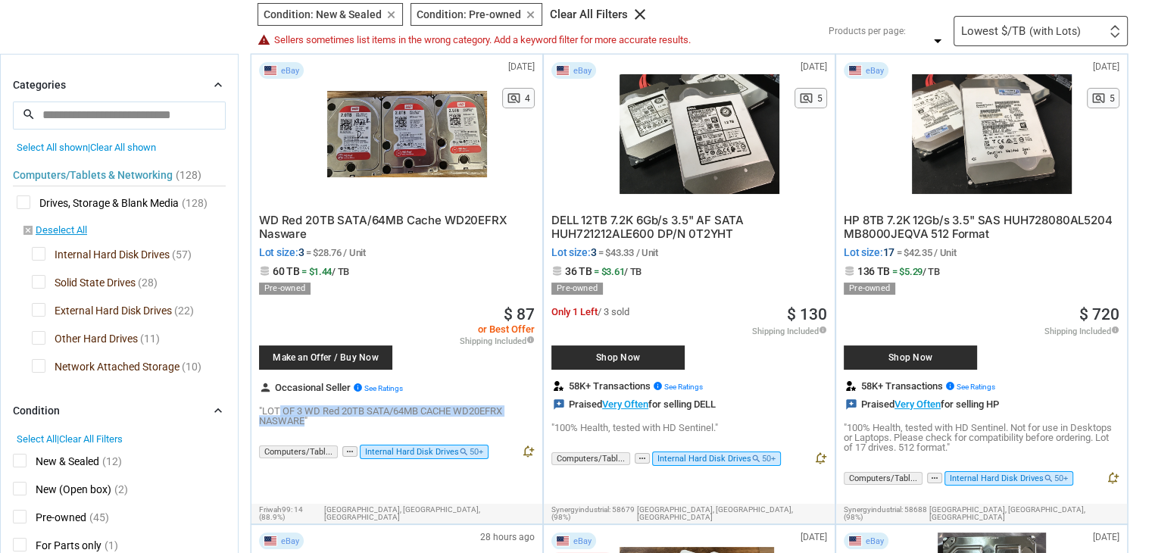
click at [280, 407] on p ""LOT OF 3 WD Red 20TB SATA/64MB CACHE WD20EFRX NASWARE"" at bounding box center [397, 416] width 276 height 20
click at [39, 366] on span "Network Attached Storage" at bounding box center [106, 368] width 148 height 19
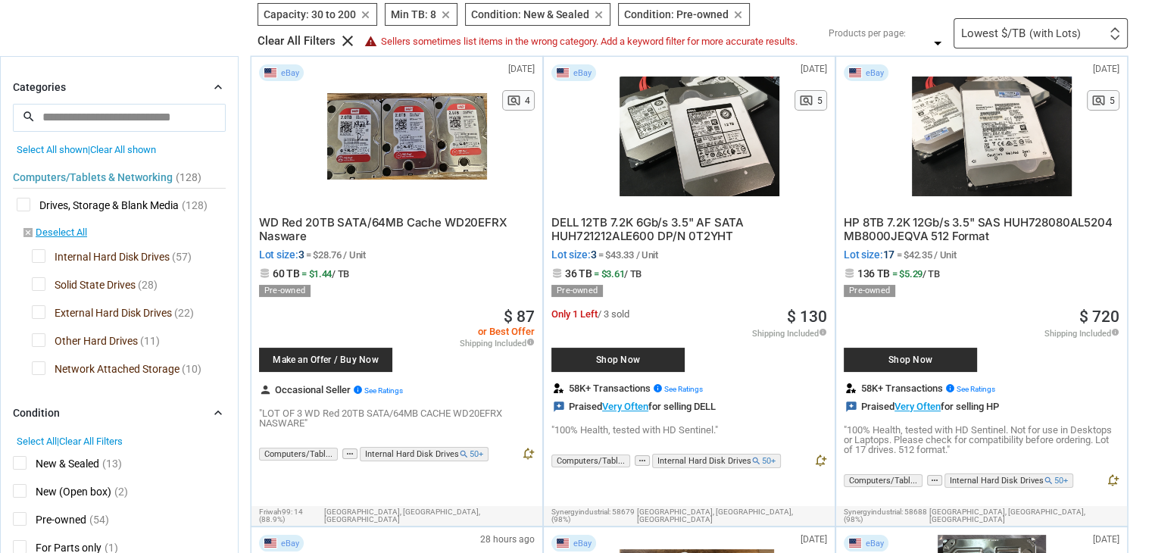
click at [39, 251] on span "Internal Hard Disk Drives" at bounding box center [101, 258] width 138 height 19
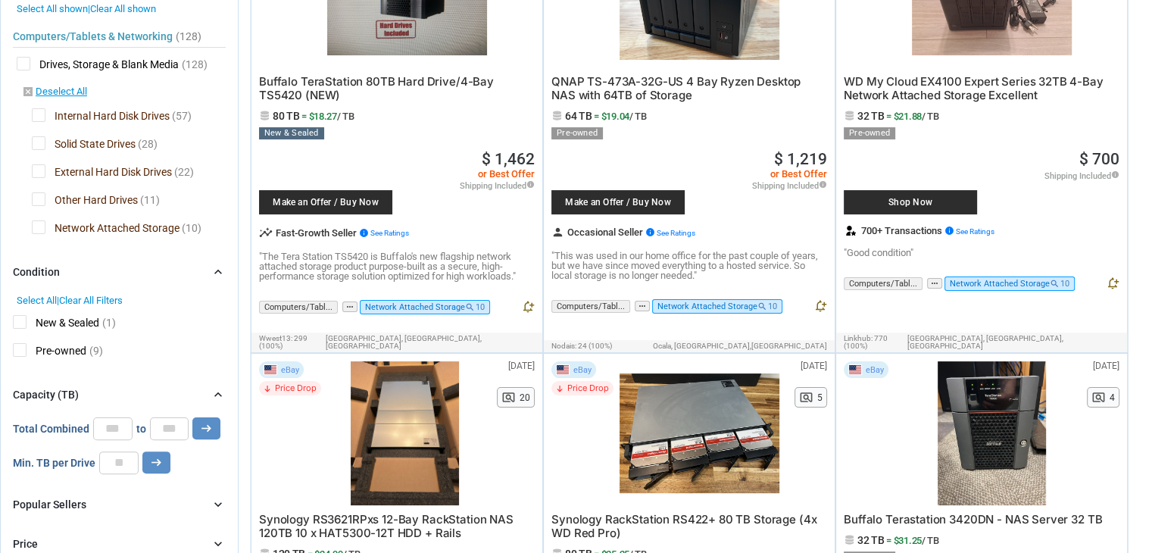
scroll to position [227, 0]
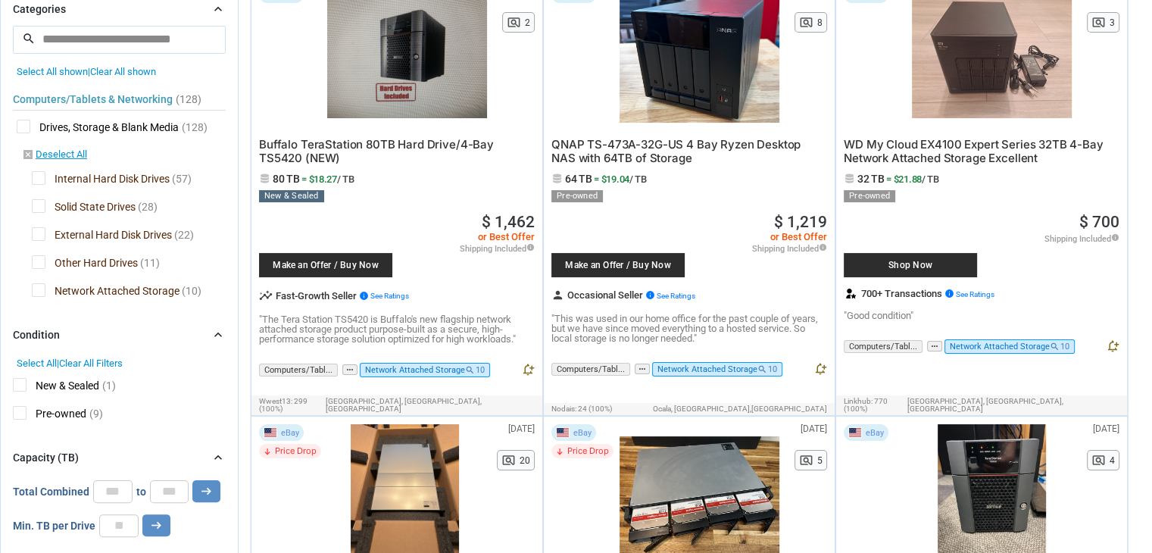
click at [34, 176] on span "Internal Hard Disk Drives" at bounding box center [101, 180] width 138 height 19
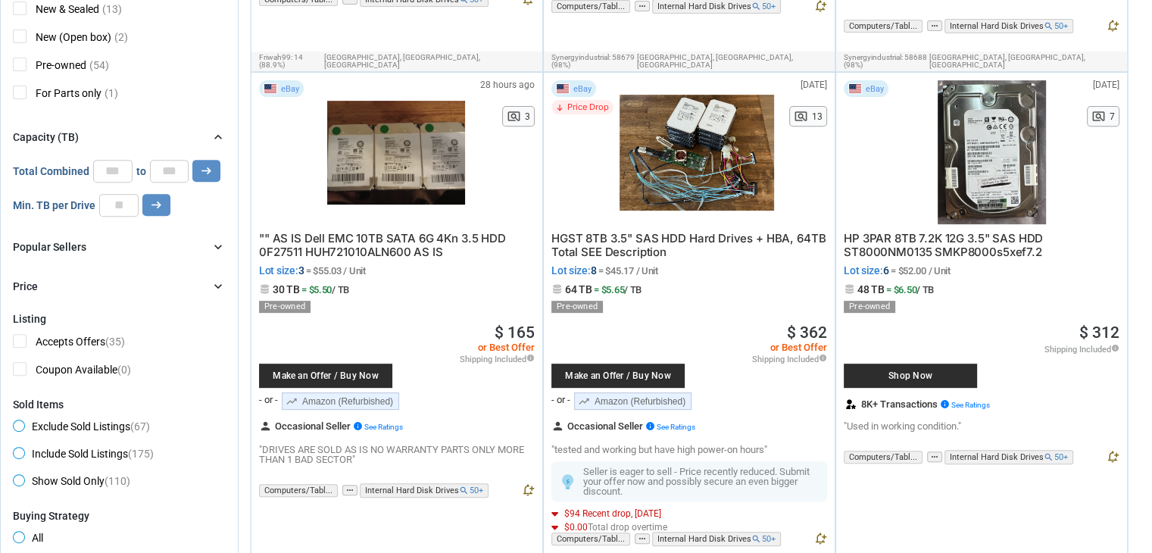
scroll to position [681, 0]
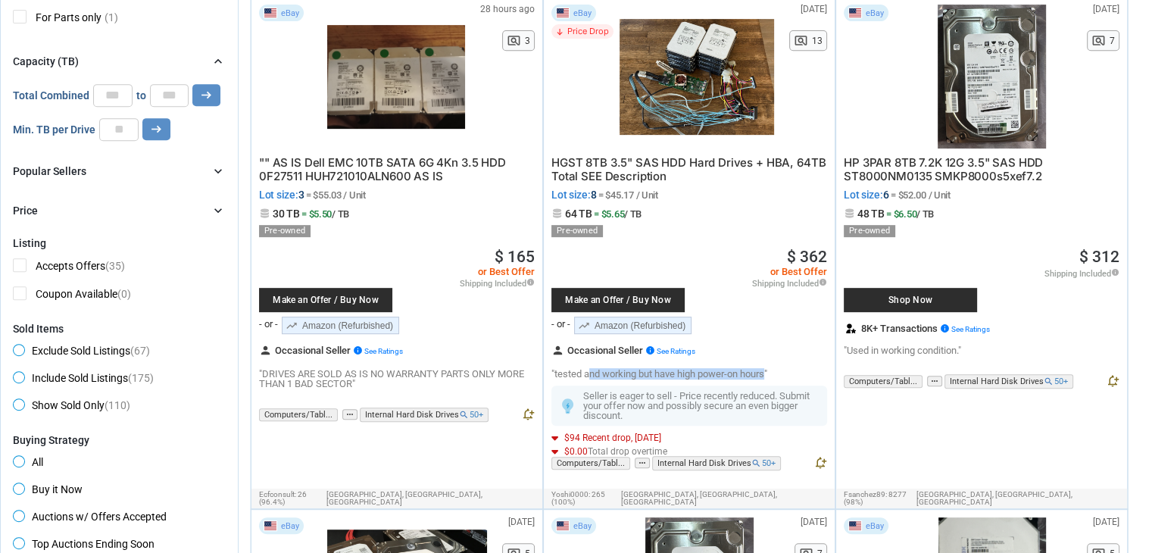
drag, startPoint x: 591, startPoint y: 360, endPoint x: 766, endPoint y: 357, distance: 174.9
click at [766, 357] on div "HGST 8TB 3.5" SAS HDD Hard Drives + HBA, 64TB Total SEE Description Lot size: 8…" at bounding box center [689, 263] width 276 height 230
click at [748, 369] on p ""tested and working but have high power-on hours"" at bounding box center [689, 374] width 276 height 10
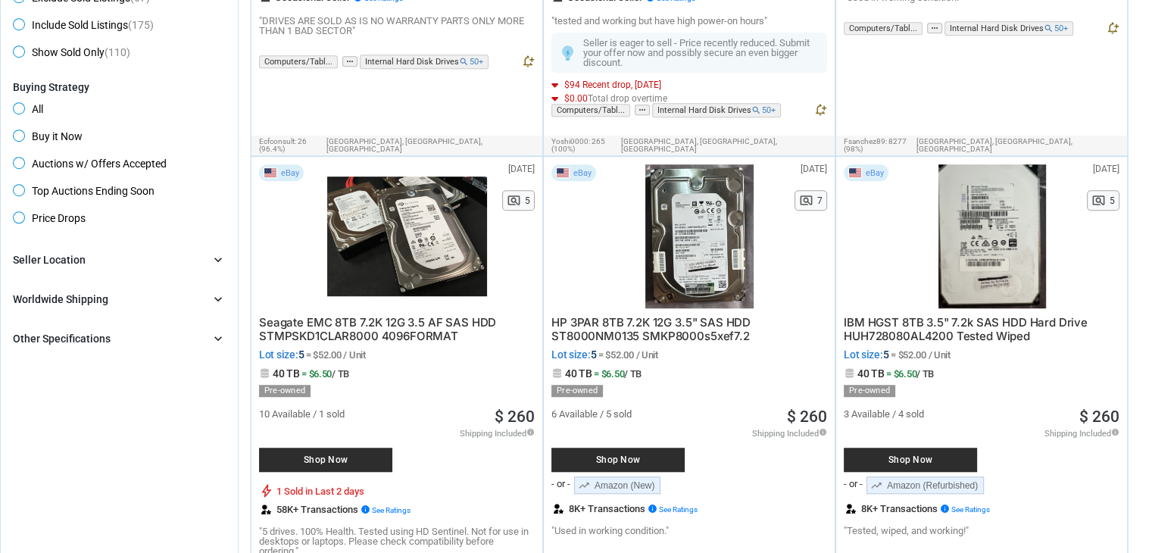
scroll to position [1060, 0]
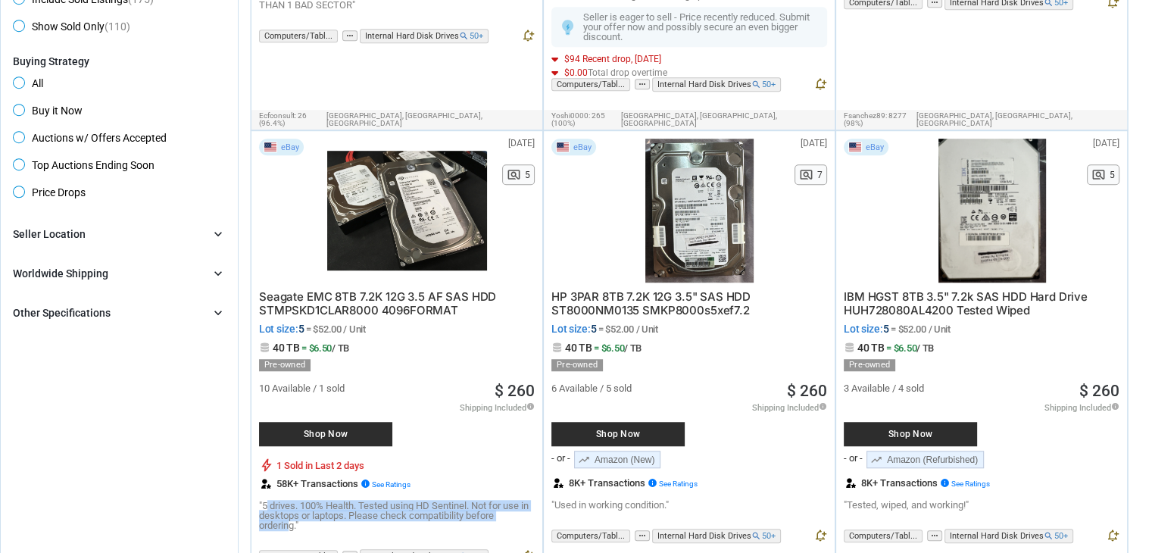
drag, startPoint x: 267, startPoint y: 484, endPoint x: 288, endPoint y: 510, distance: 33.5
click at [288, 510] on p ""5 drives. 100% Health. Tested using HD Sentinel. Not for use in desktops or la…" at bounding box center [397, 515] width 276 height 30
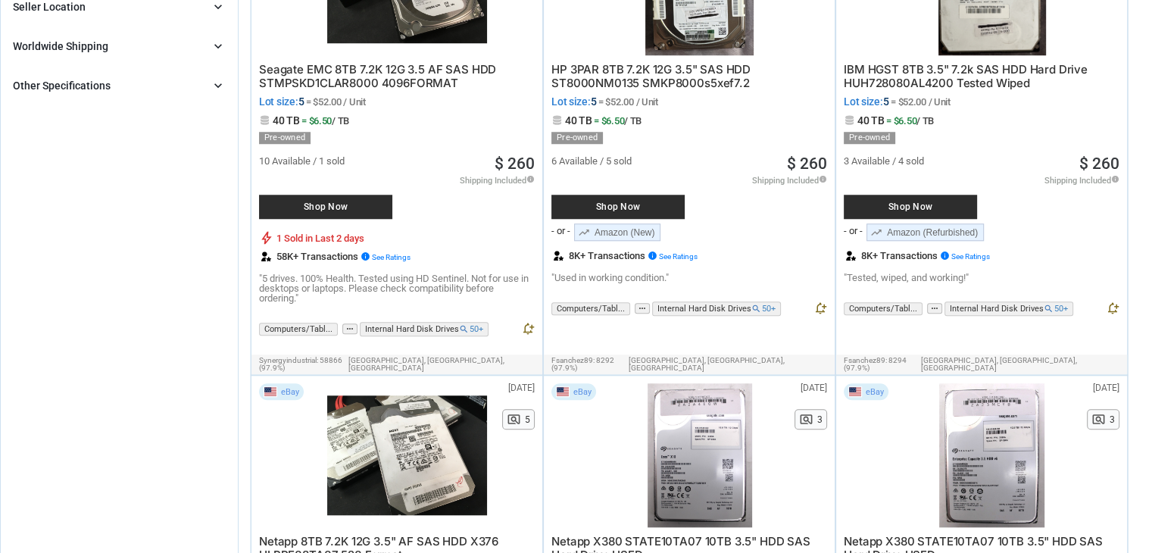
scroll to position [1439, 0]
